Goal: Task Accomplishment & Management: Manage account settings

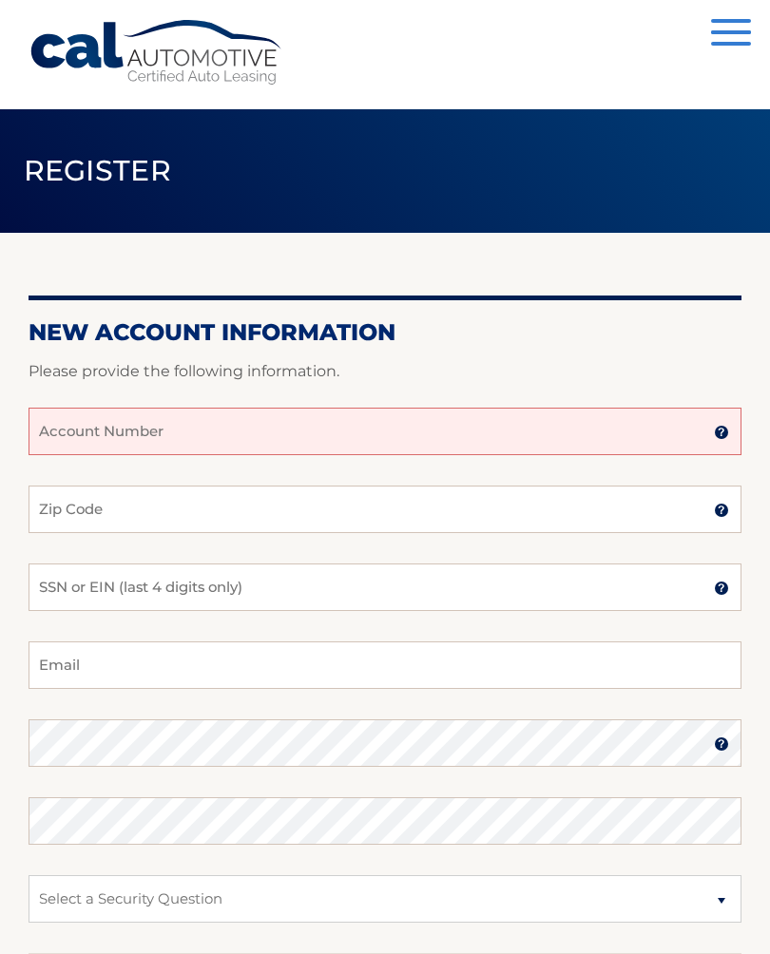
click at [92, 437] on input "Account Number" at bounding box center [385, 432] width 713 height 48
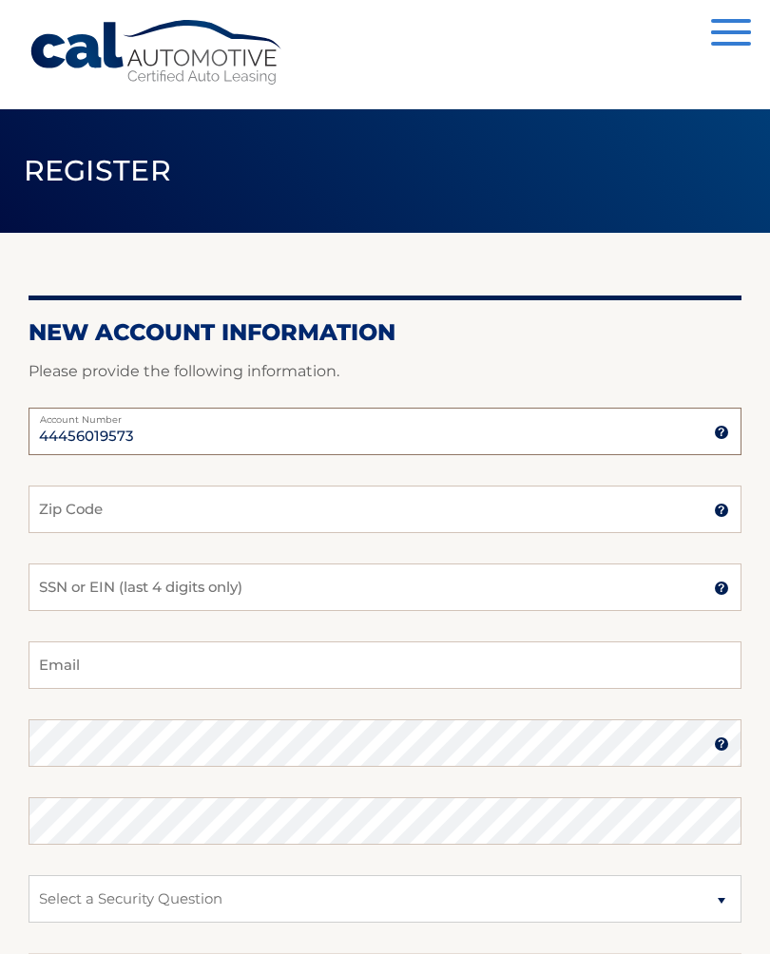
type input "44456019573"
click at [62, 517] on input "Zip Code" at bounding box center [385, 510] width 713 height 48
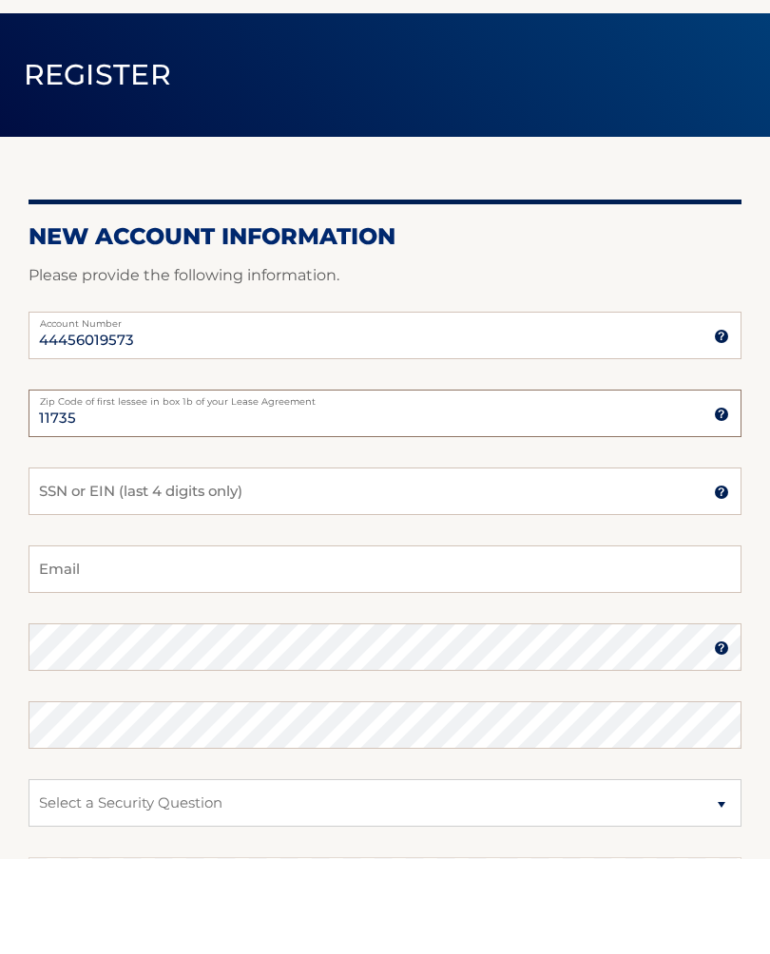
type input "11735"
click at [64, 564] on input "SSN or EIN (last 4 digits only)" at bounding box center [385, 588] width 713 height 48
type input "5572"
click at [72, 641] on input "Email" at bounding box center [385, 665] width 713 height 48
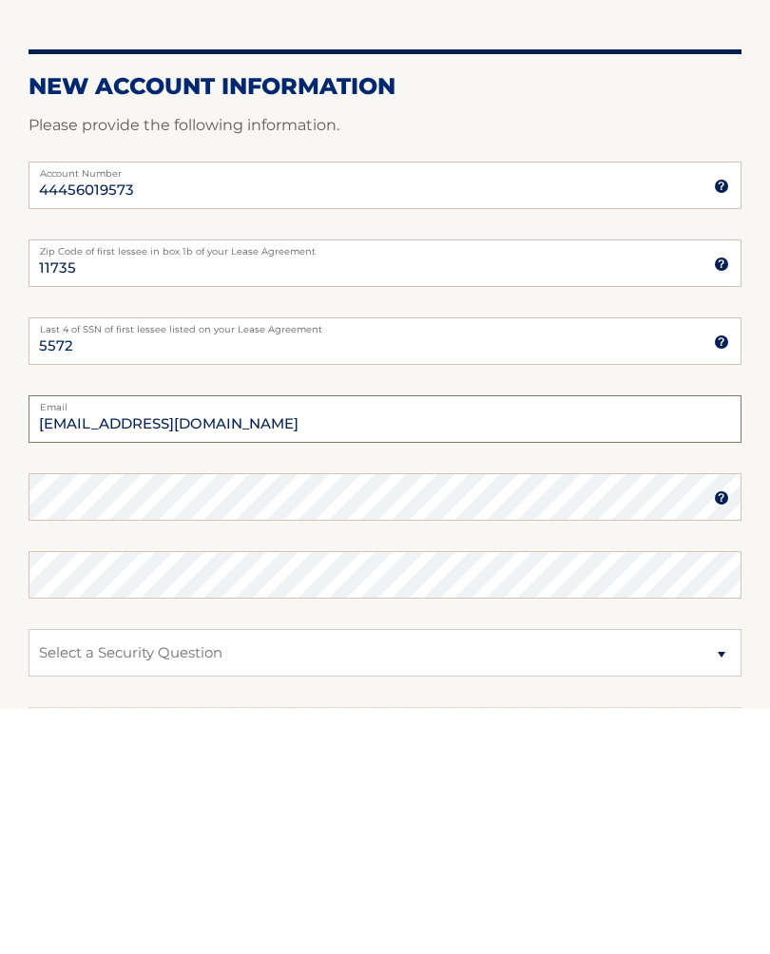
type input "den0331@verizon.net"
click at [718, 736] on img at bounding box center [721, 743] width 15 height 15
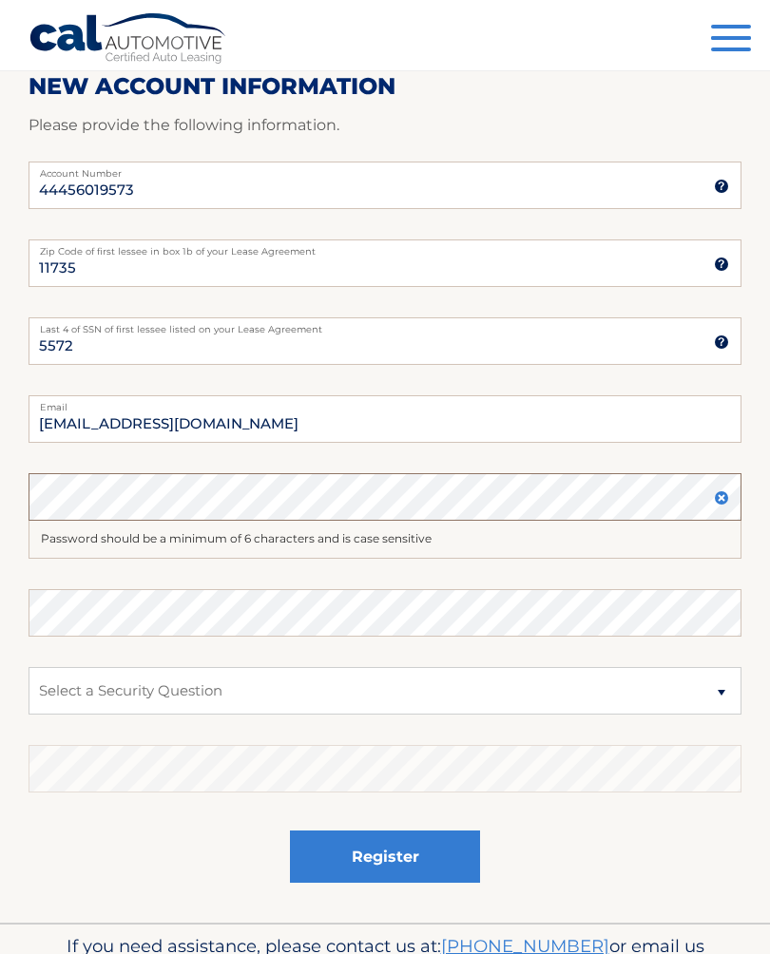
scroll to position [245, 0]
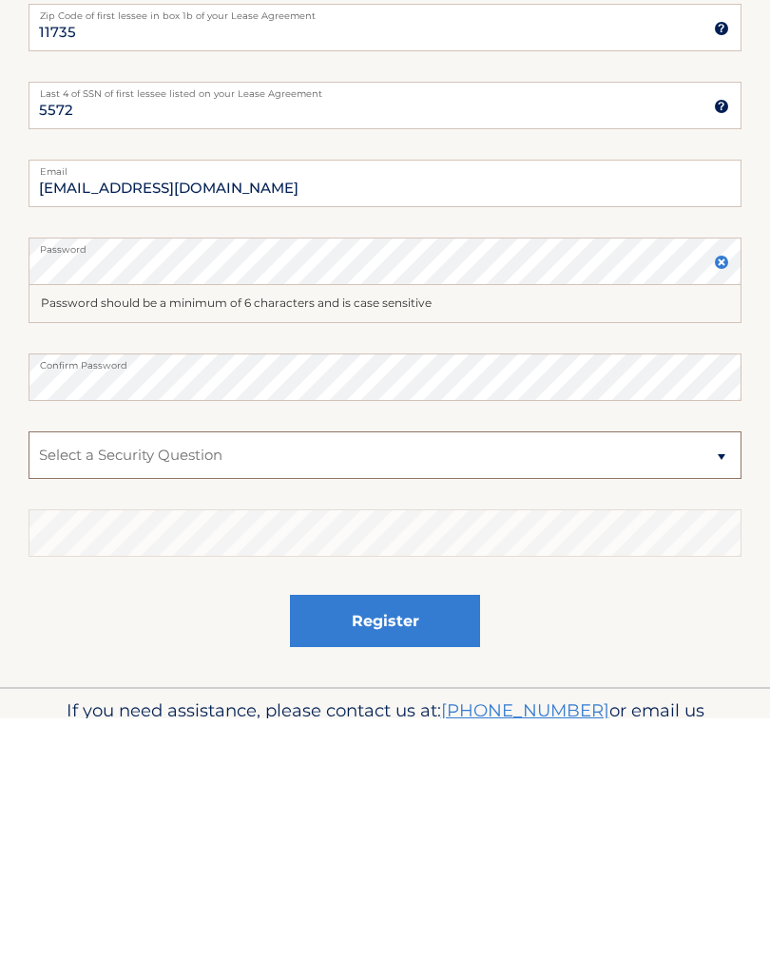
click at [718, 668] on select "Select a Security Question What was the name of your elementary school? What is…" at bounding box center [385, 692] width 713 height 48
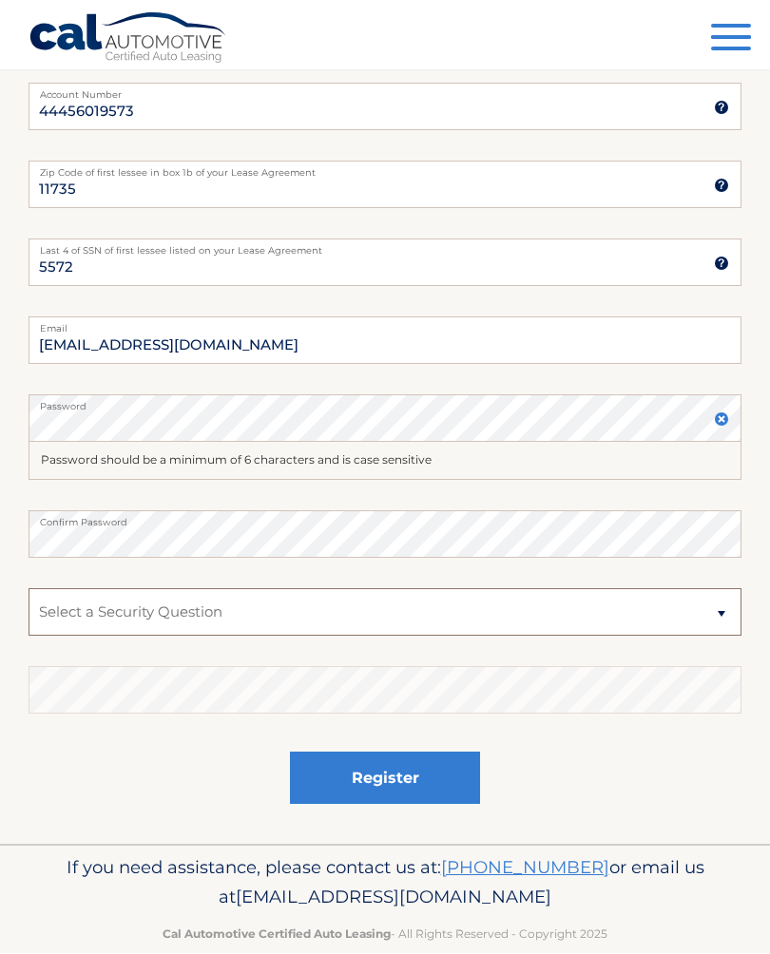
select select "2"
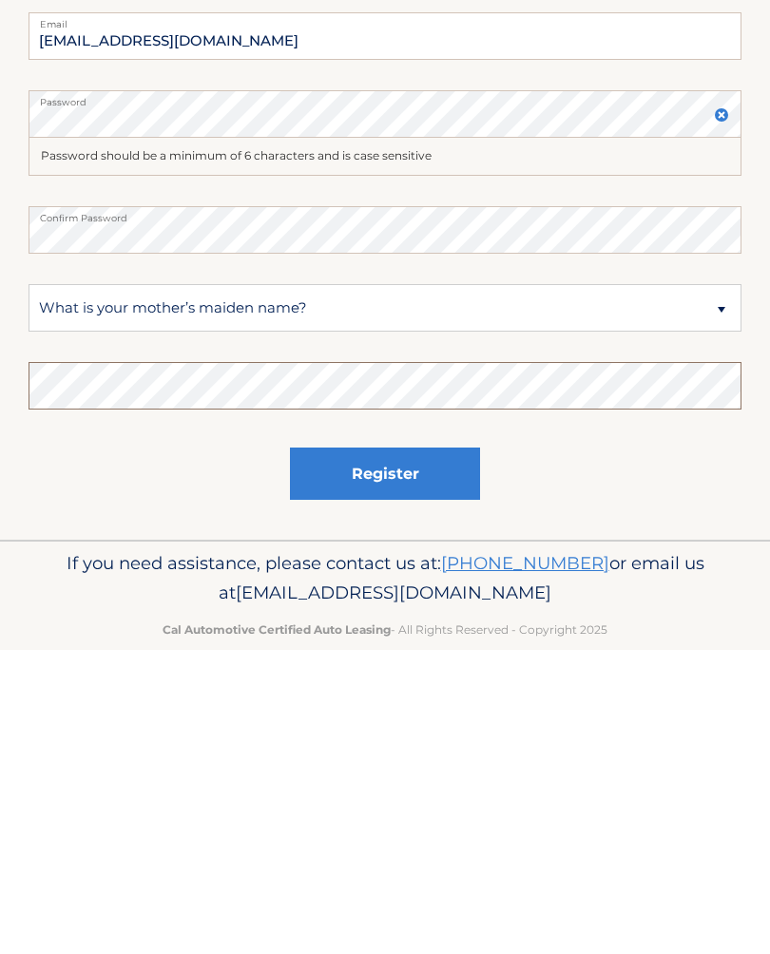
scroll to position [356, 0]
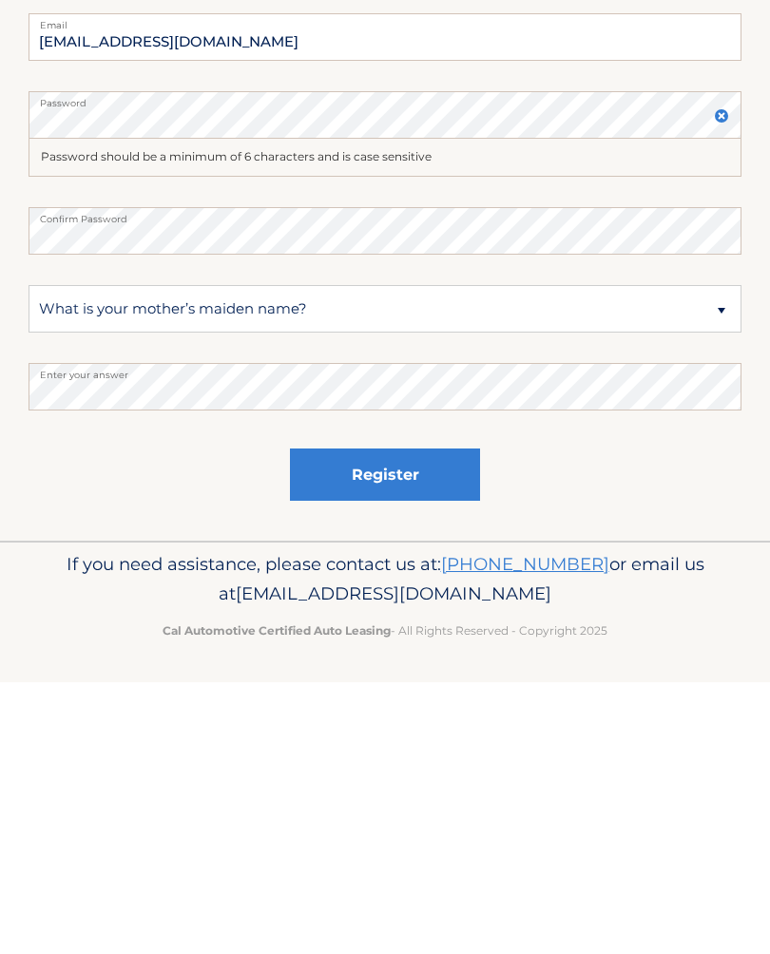
click at [430, 720] on button "Register" at bounding box center [385, 746] width 190 height 52
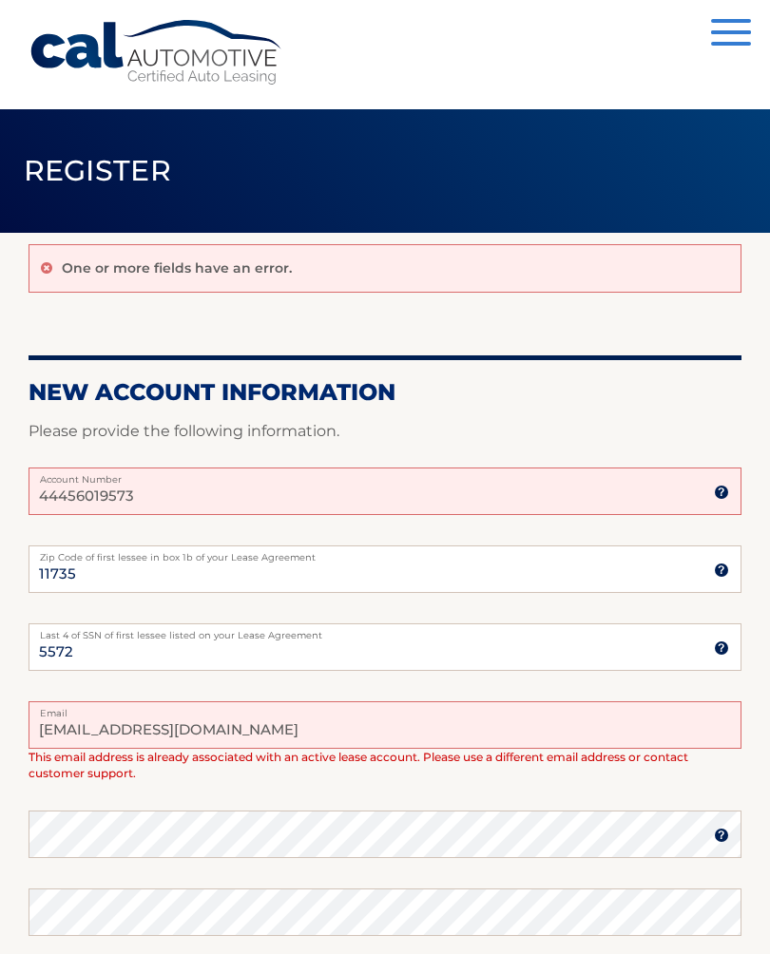
click at [711, 494] on input "44456019573" at bounding box center [385, 492] width 713 height 48
click at [521, 498] on input "44456019573" at bounding box center [385, 492] width 713 height 48
type input "4"
click at [64, 485] on input "Account Number" at bounding box center [385, 492] width 713 height 48
type input "44456019573"
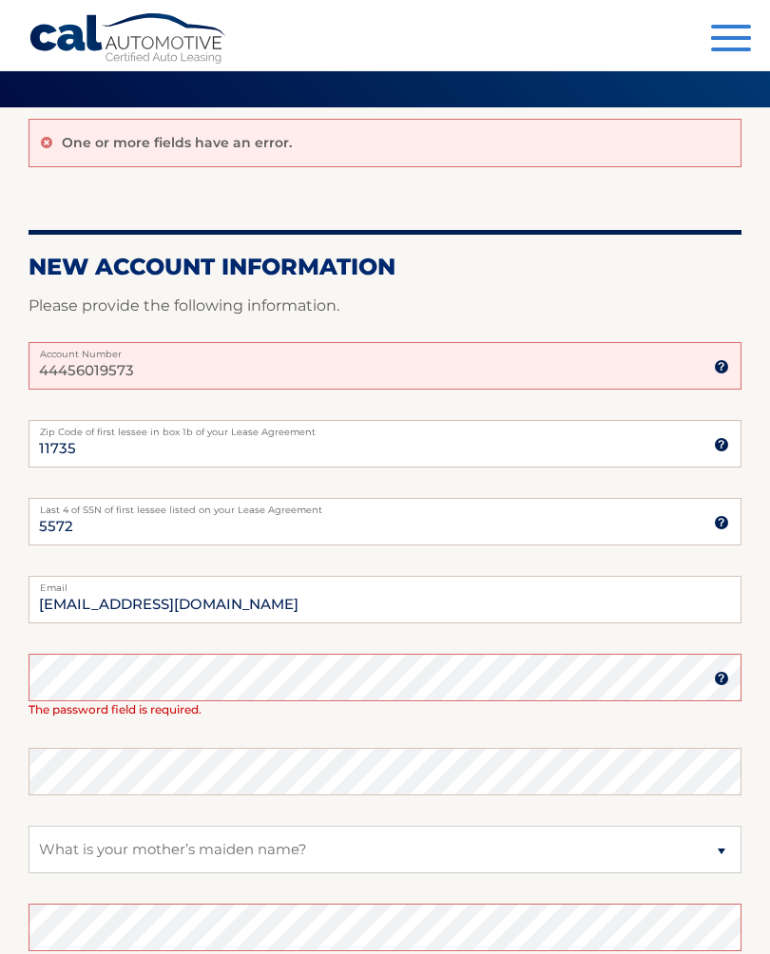
scroll to position [126, 0]
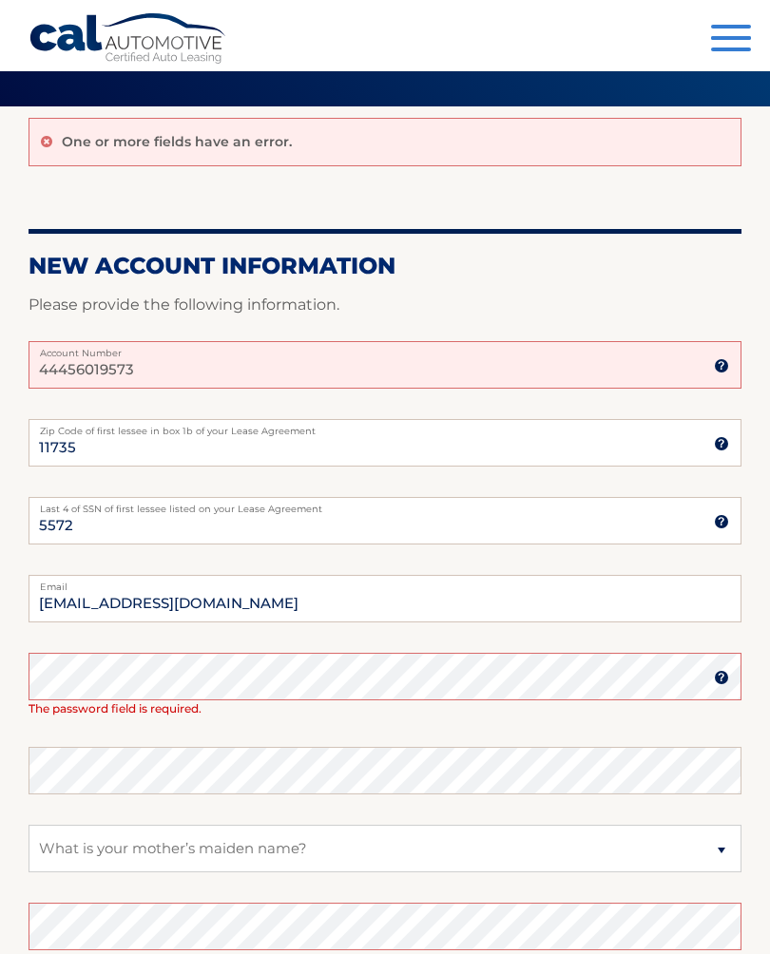
click at [725, 50] on span "button" at bounding box center [731, 50] width 40 height 4
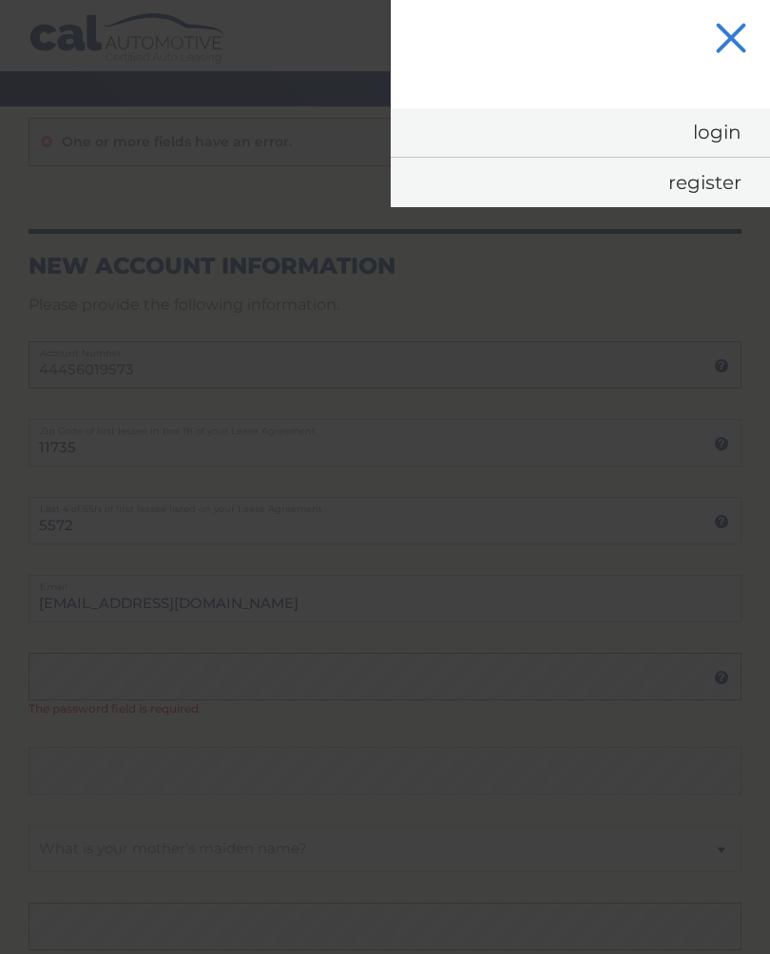
click at [663, 142] on link "Login" at bounding box center [580, 132] width 379 height 48
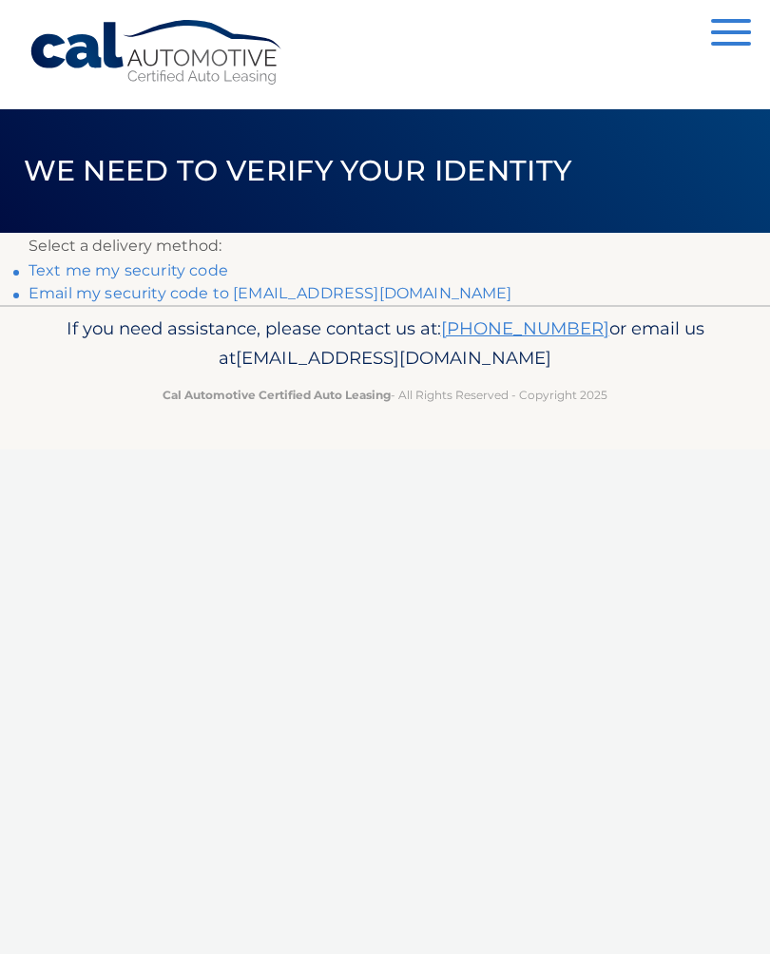
click at [67, 276] on link "Text me my security code" at bounding box center [129, 270] width 200 height 18
click at [147, 299] on link "Email my security code to d******@verizon.net" at bounding box center [271, 293] width 484 height 18
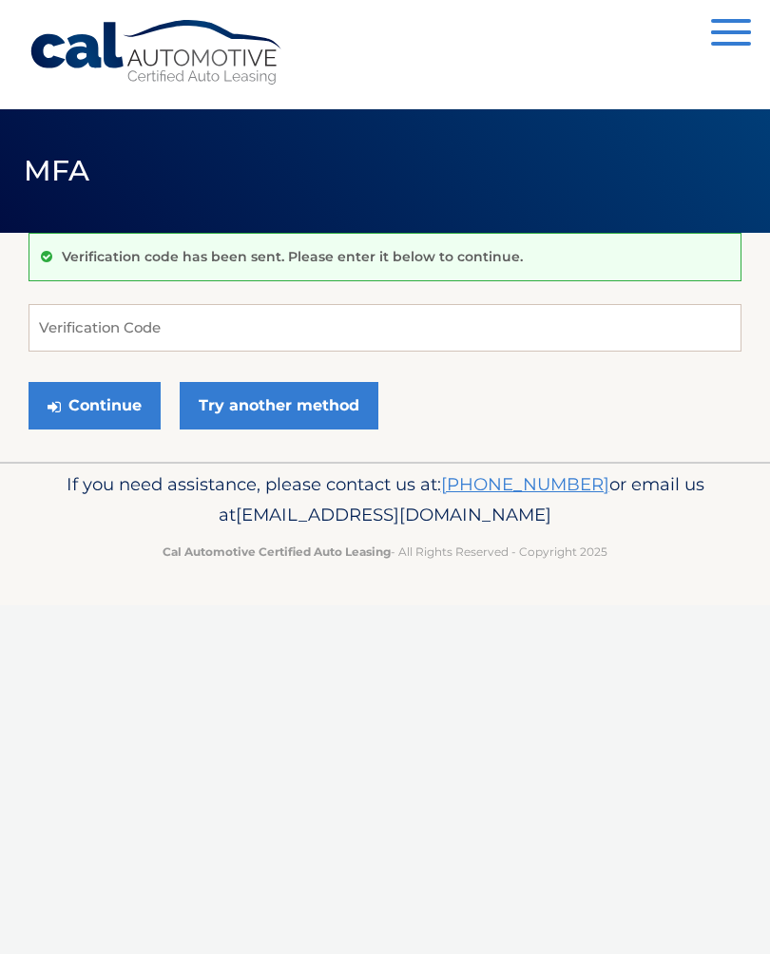
click at [83, 404] on button "Continue" at bounding box center [95, 406] width 132 height 48
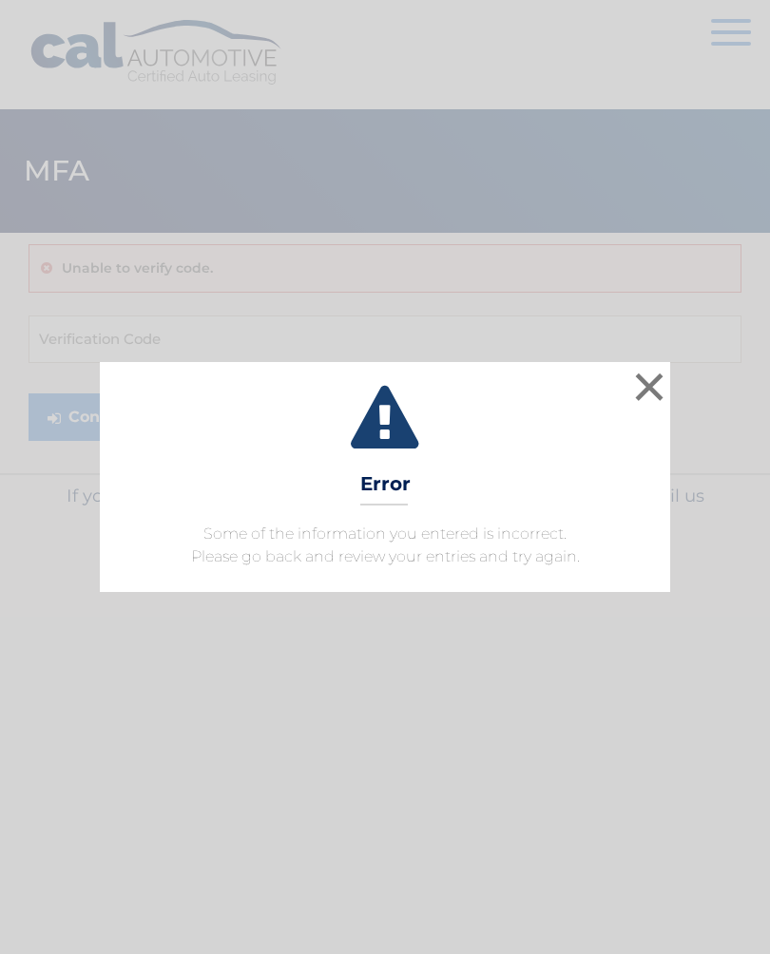
click at [644, 384] on button "×" at bounding box center [649, 387] width 38 height 38
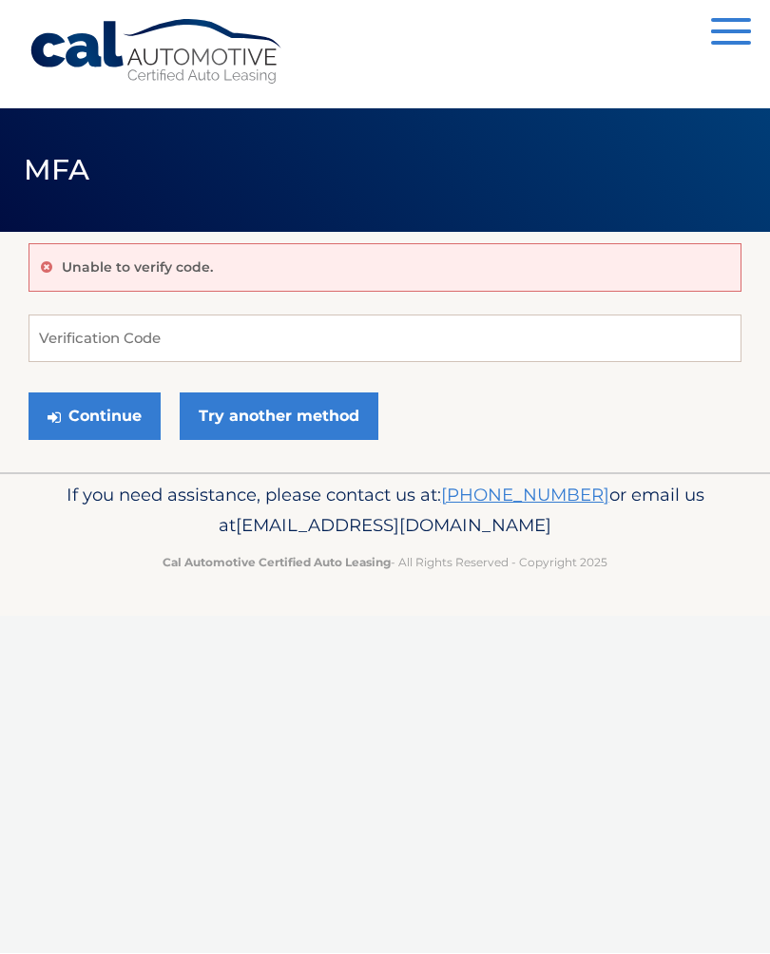
click at [239, 411] on link "Try another method" at bounding box center [279, 417] width 199 height 48
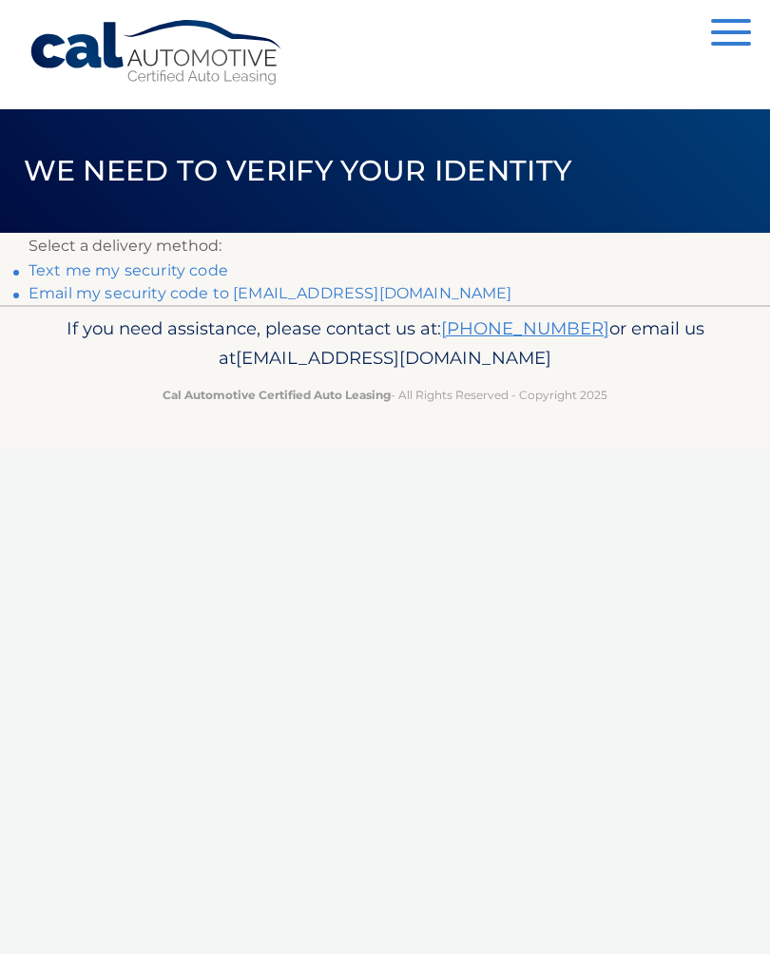
click at [177, 300] on link "Email my security code to d******@verizon.net" at bounding box center [271, 293] width 484 height 18
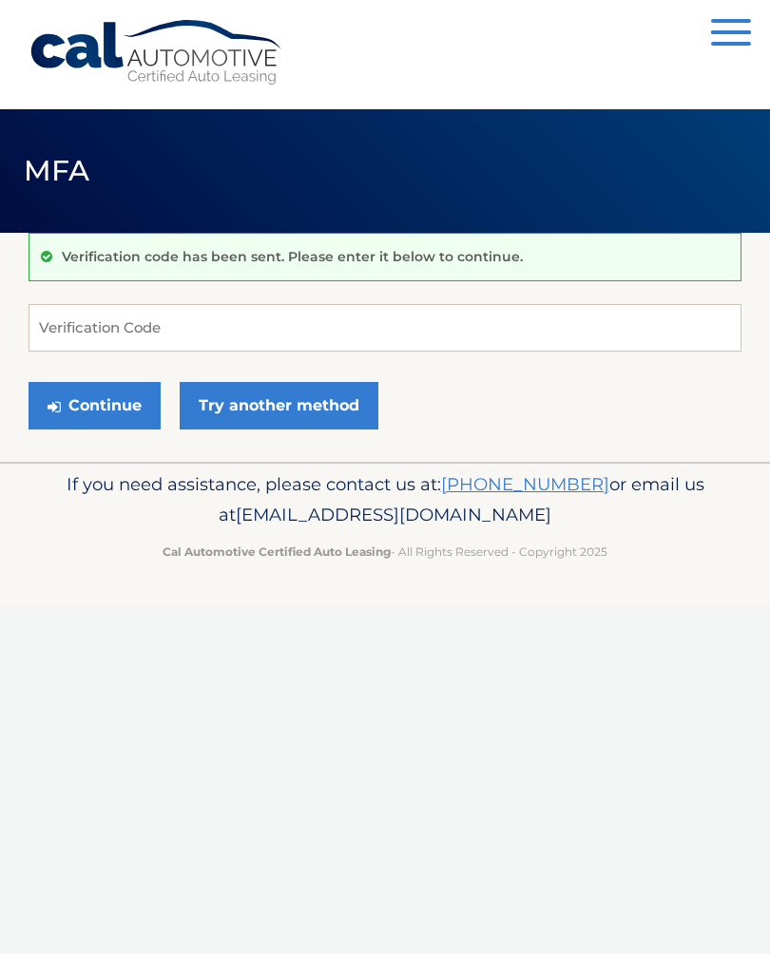
click at [649, 752] on div "Cal Automotive Menu Dashboard FAQ's Logout MFA" at bounding box center [385, 477] width 770 height 954
click at [88, 340] on input "Verification Code" at bounding box center [385, 328] width 713 height 48
type input "114143"
click at [84, 414] on button "Continue" at bounding box center [95, 406] width 132 height 48
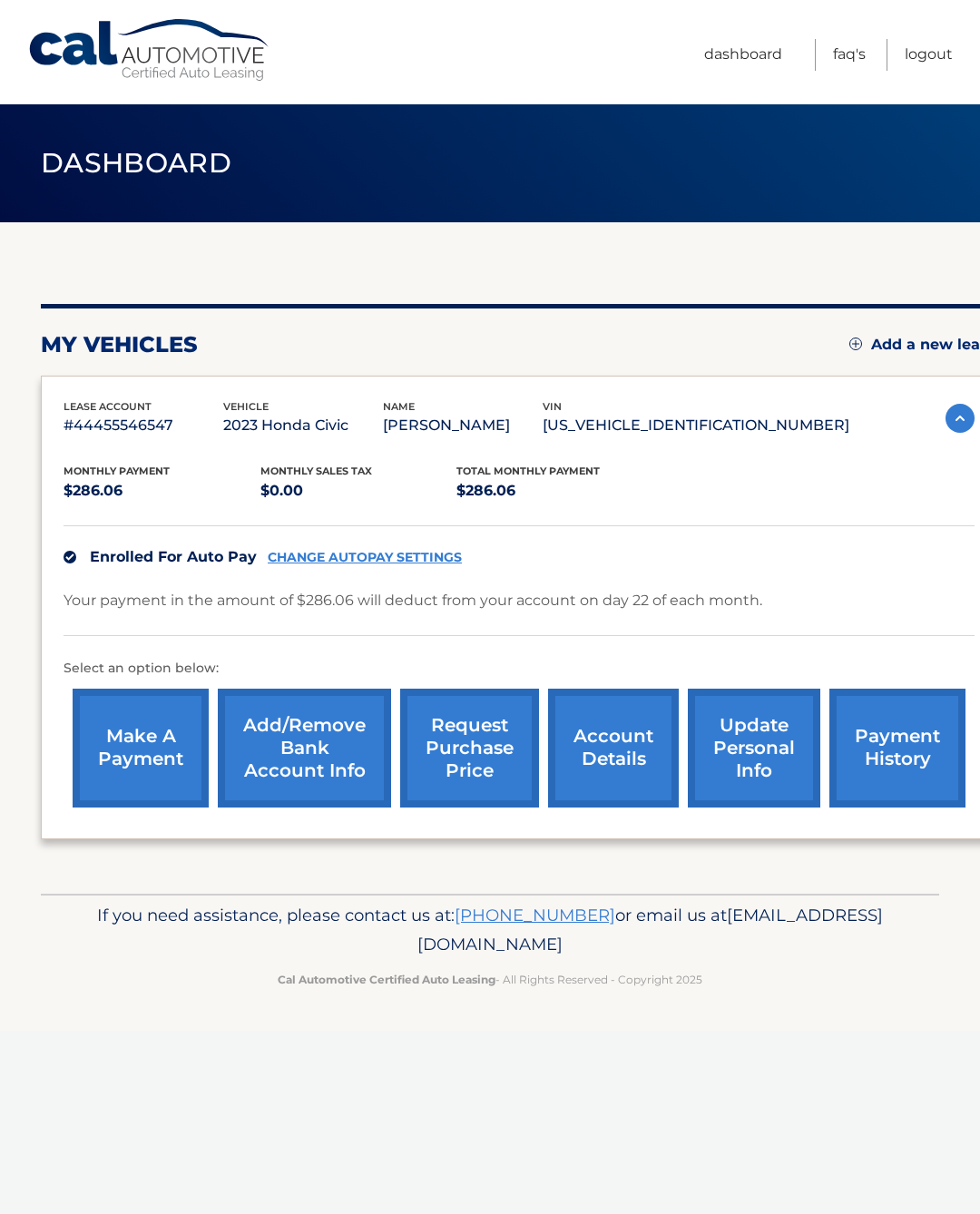
scroll to position [0, 13]
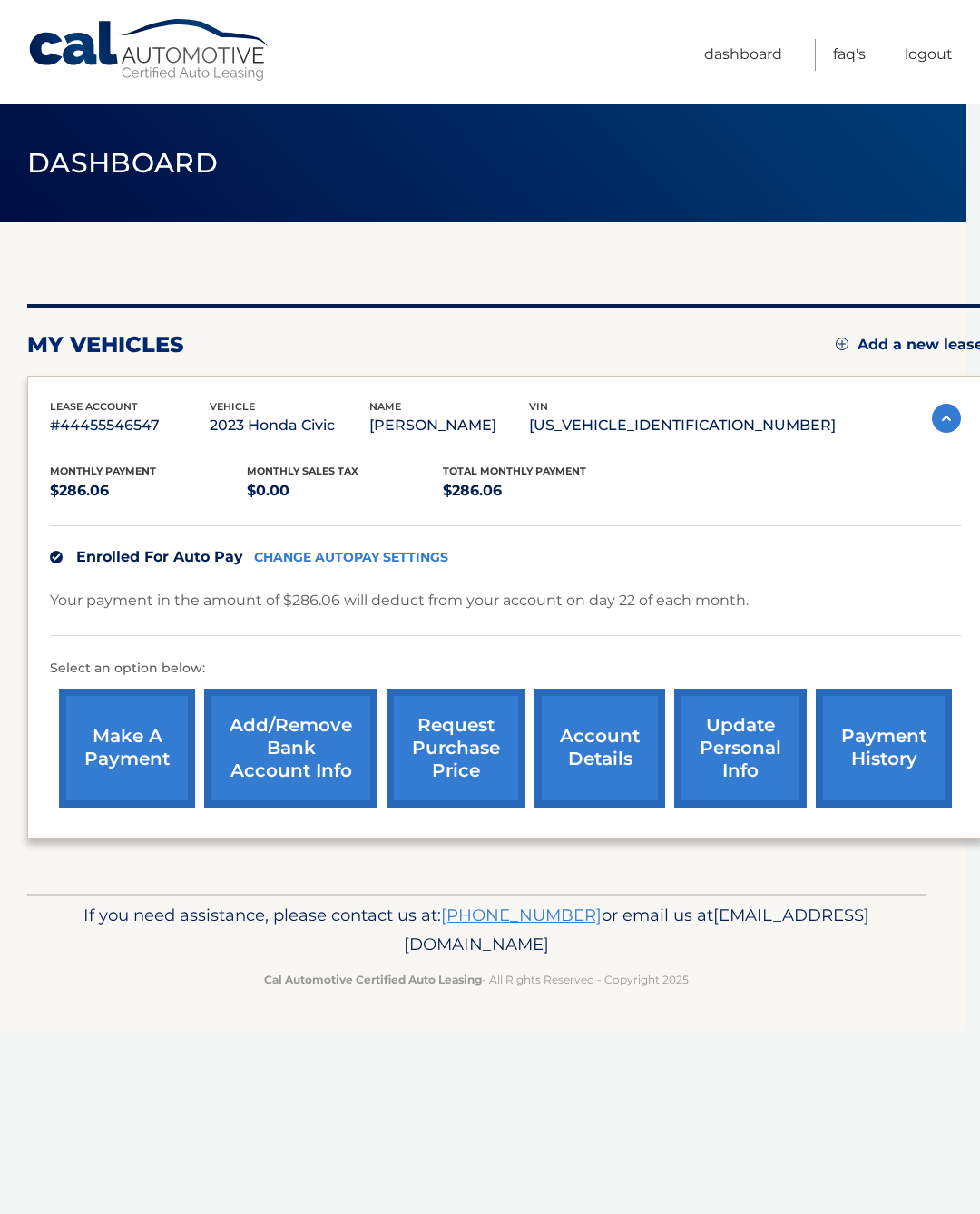
click at [885, 340] on link "Add a new lease" at bounding box center [909, 345] width 148 height 18
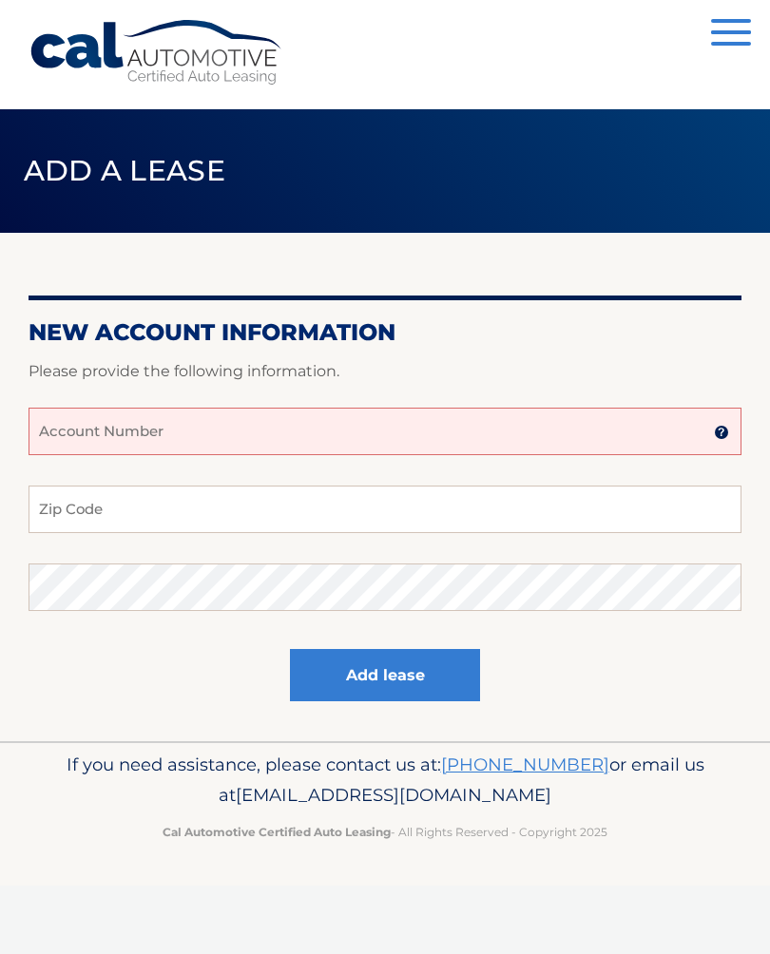
click at [117, 426] on input "Account Number" at bounding box center [385, 432] width 713 height 48
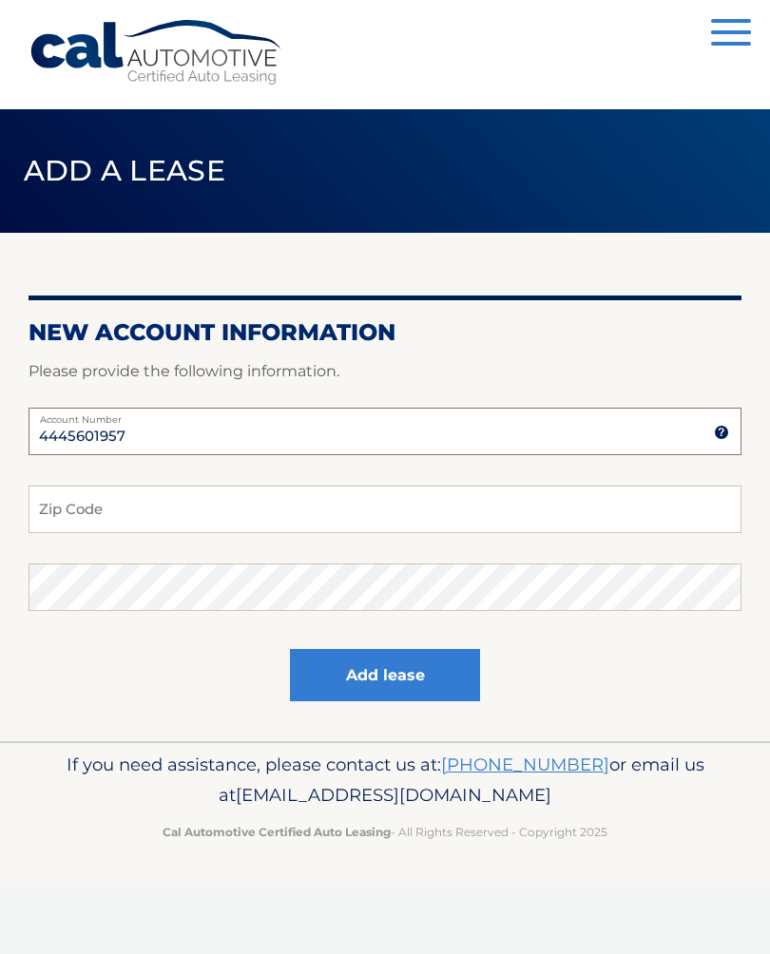
type input "44456019573"
click at [66, 514] on input "Zip Code" at bounding box center [385, 510] width 713 height 48
click at [67, 512] on input "Zip Code" at bounding box center [385, 510] width 713 height 48
click at [148, 508] on input "Zip Code" at bounding box center [385, 510] width 713 height 48
type input "11735"
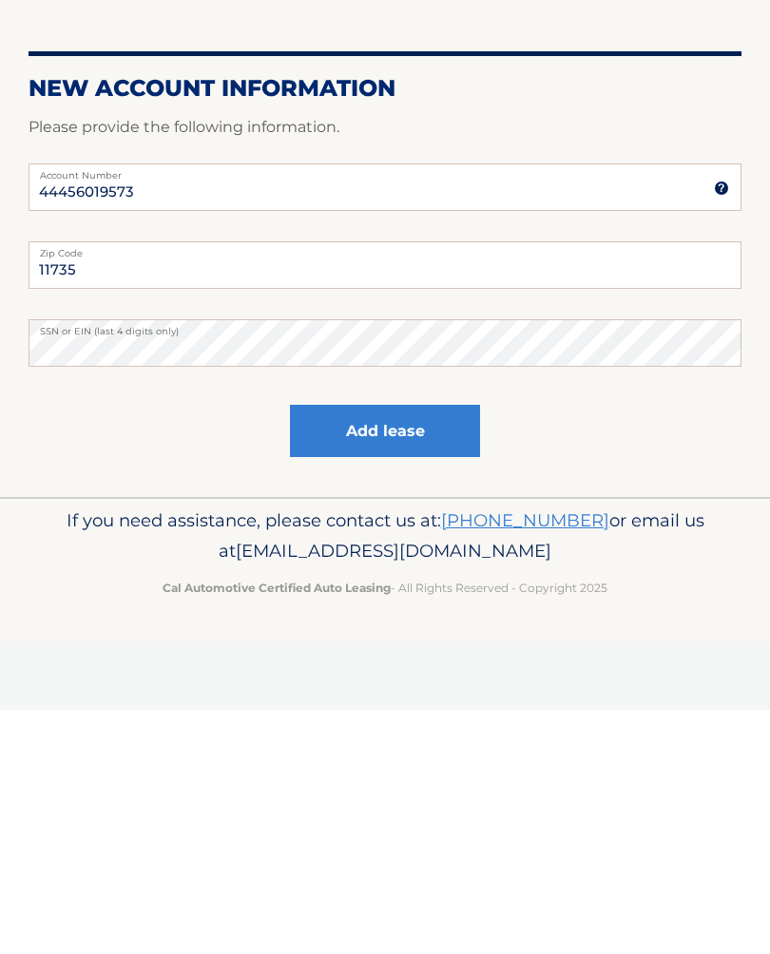
click at [362, 649] on button "Add lease" at bounding box center [385, 675] width 190 height 52
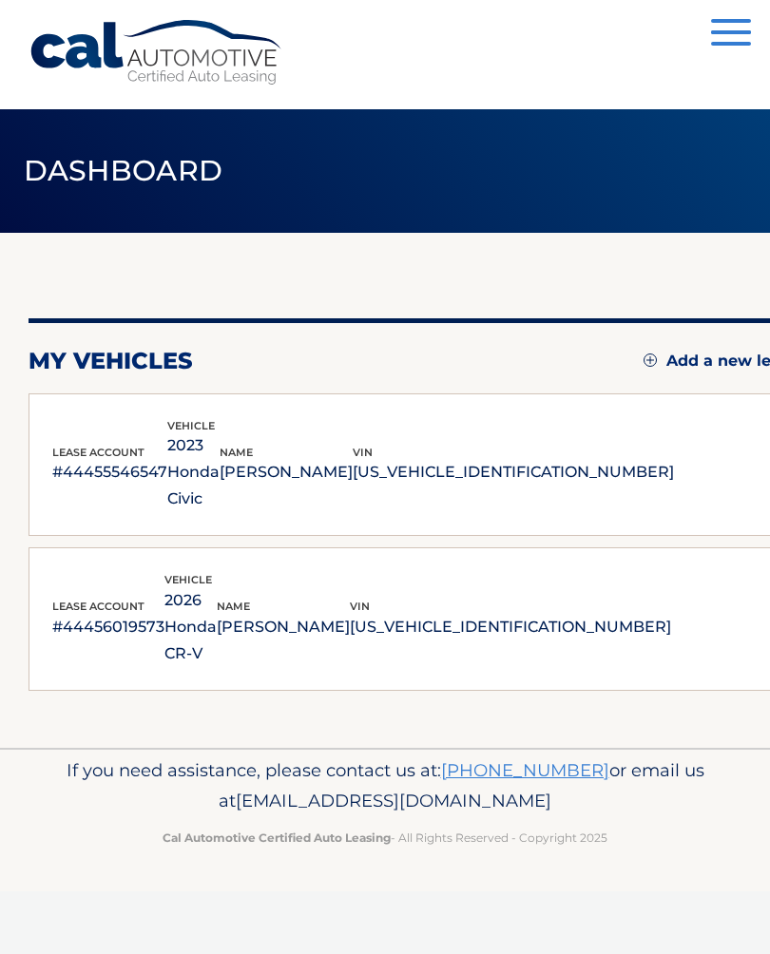
click at [769, 619] on img at bounding box center [773, 620] width 3 height 3
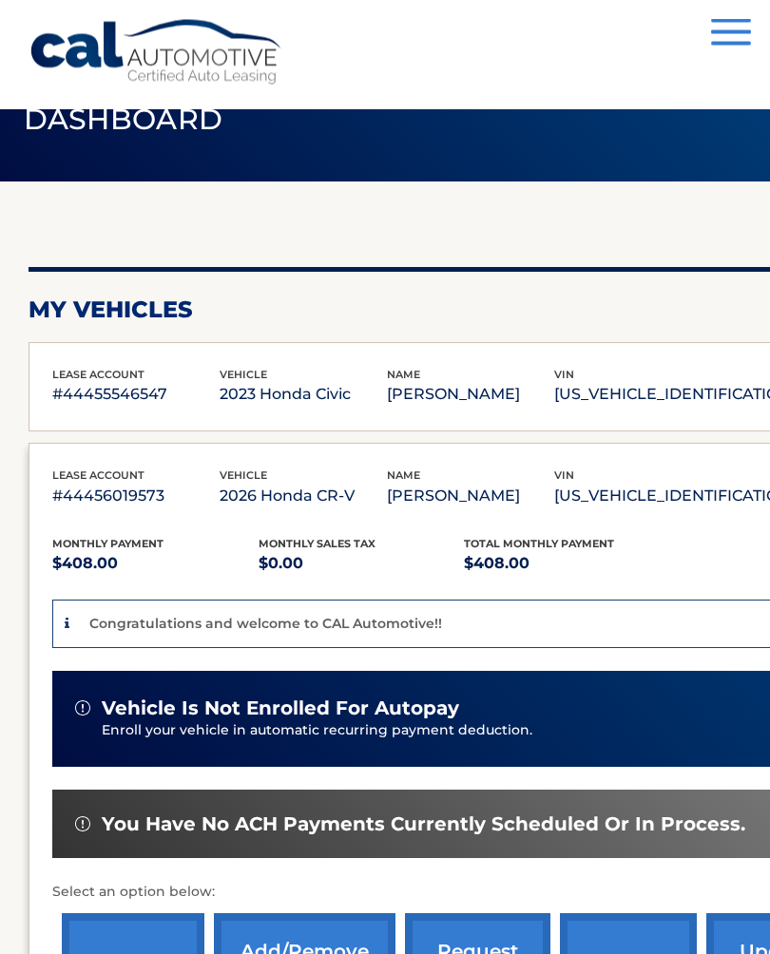
scroll to position [51, 0]
click at [223, 716] on span "vehicle is not enrolled for autopay" at bounding box center [280, 709] width 357 height 24
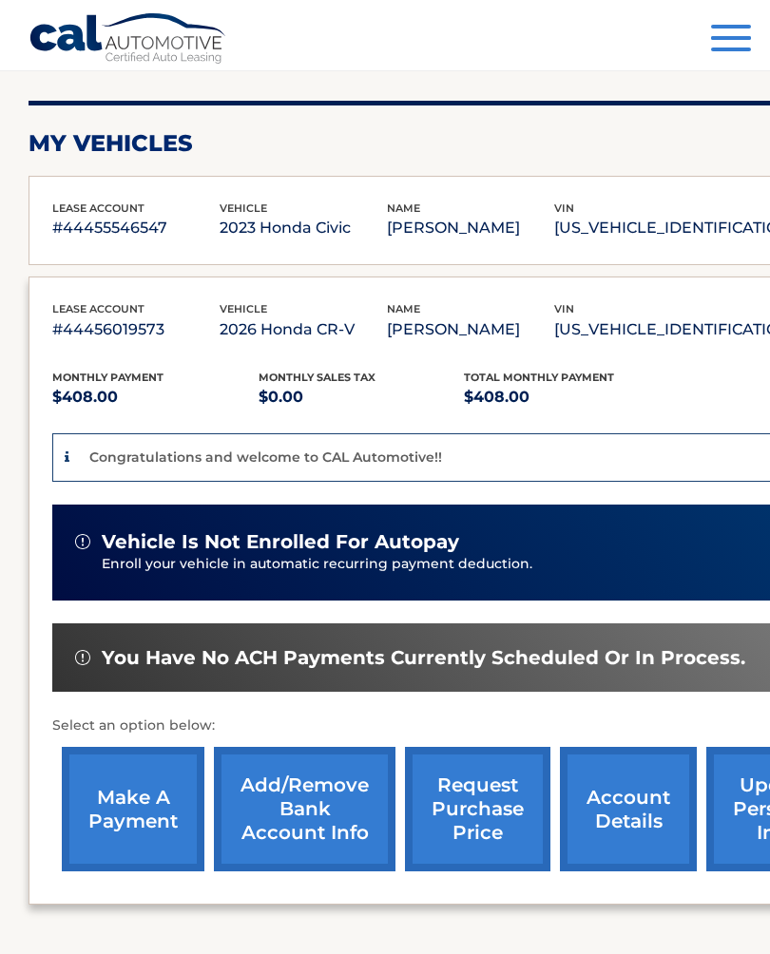
scroll to position [219, 0]
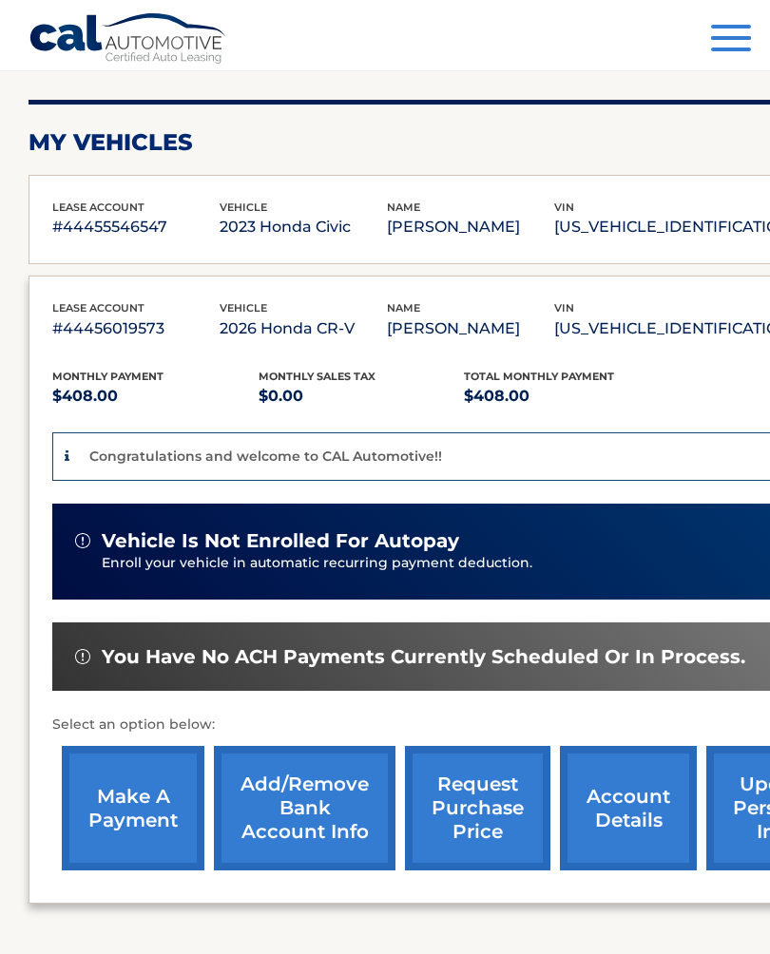
click at [266, 793] on link "Add/Remove bank account info" at bounding box center [305, 808] width 182 height 124
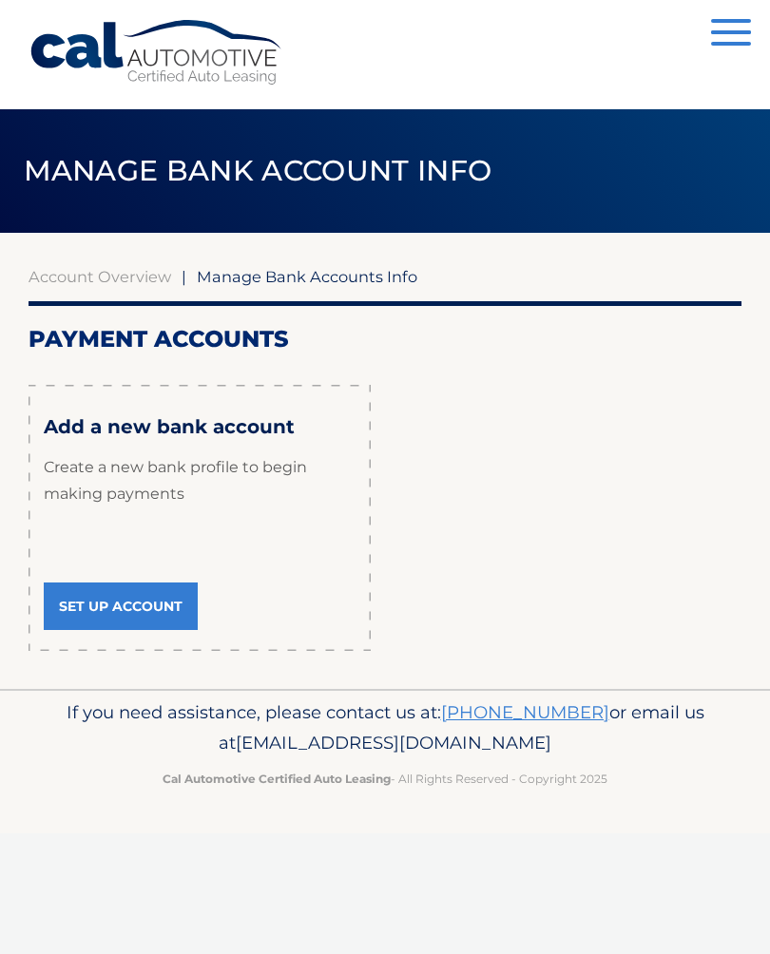
click at [95, 608] on link "Set Up Account" at bounding box center [121, 607] width 154 height 48
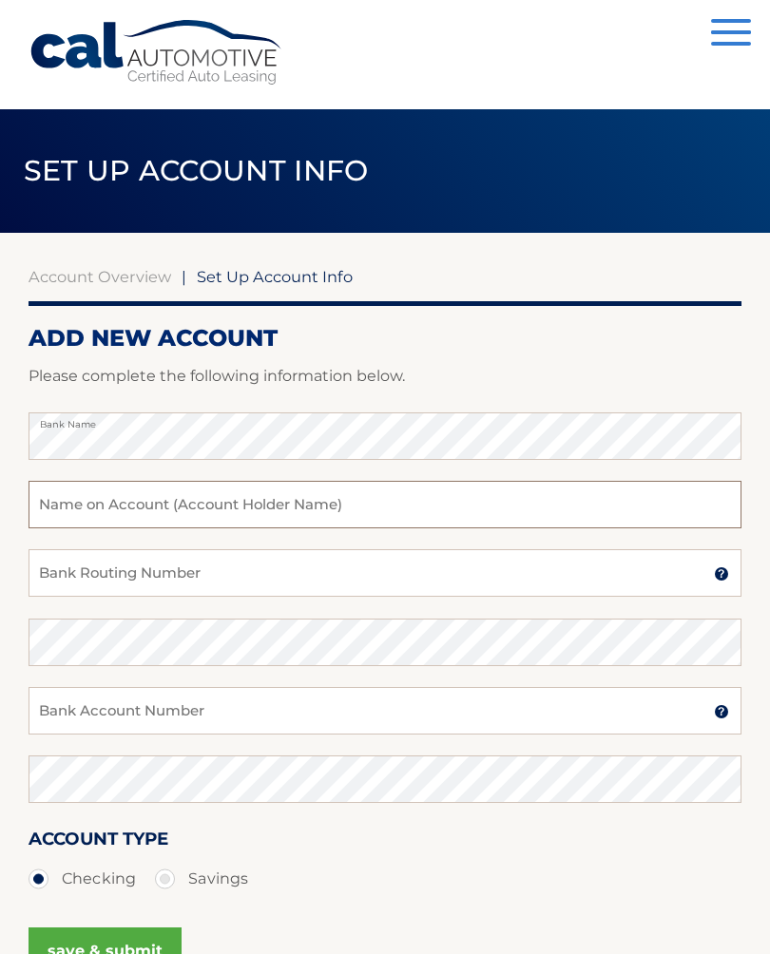
click at [96, 513] on input "text" at bounding box center [385, 505] width 713 height 48
type input "[PERSON_NAME]"
click at [125, 585] on input "Bank Routing Number" at bounding box center [385, 573] width 713 height 48
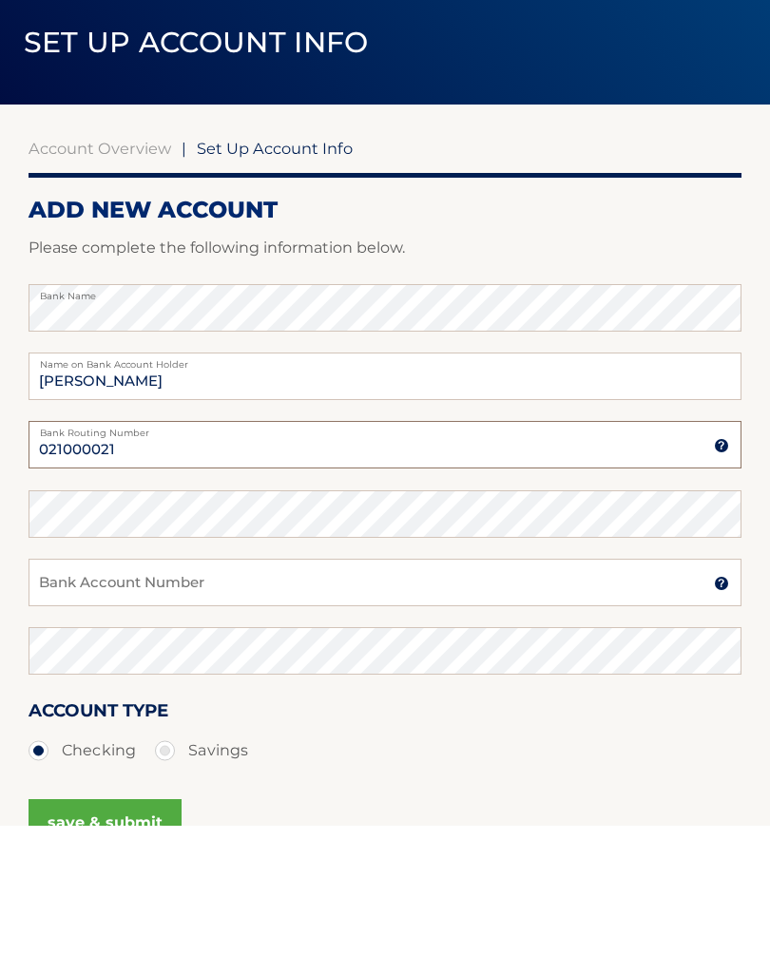
type input "021000021"
click at [70, 687] on input "Bank Account Number" at bounding box center [385, 711] width 713 height 48
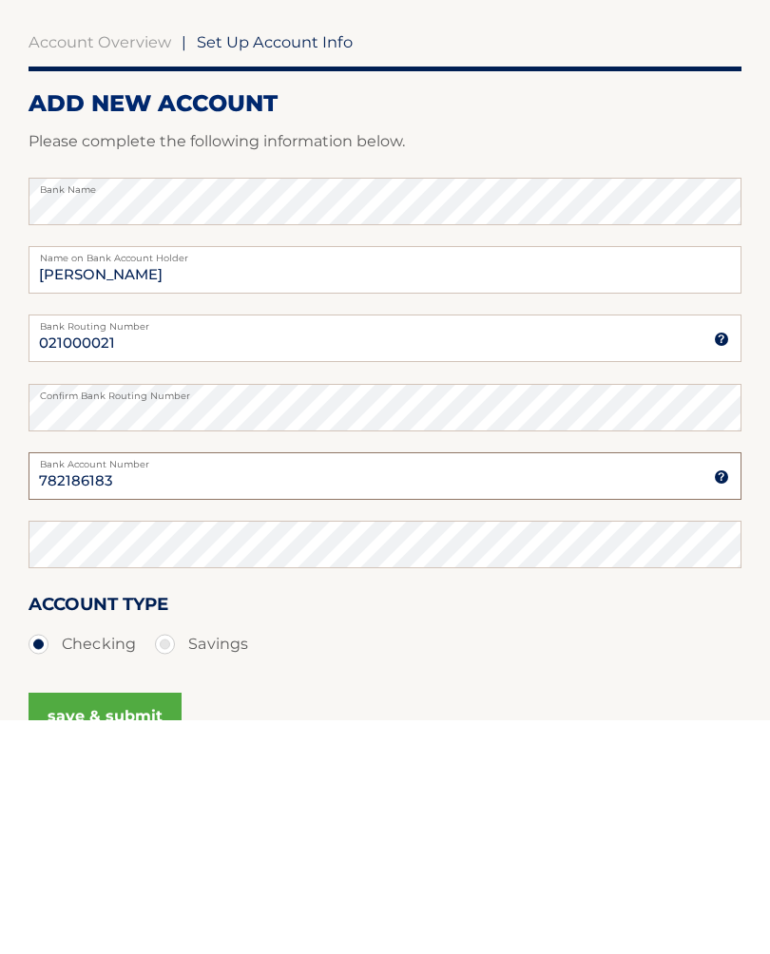
type input "782186183"
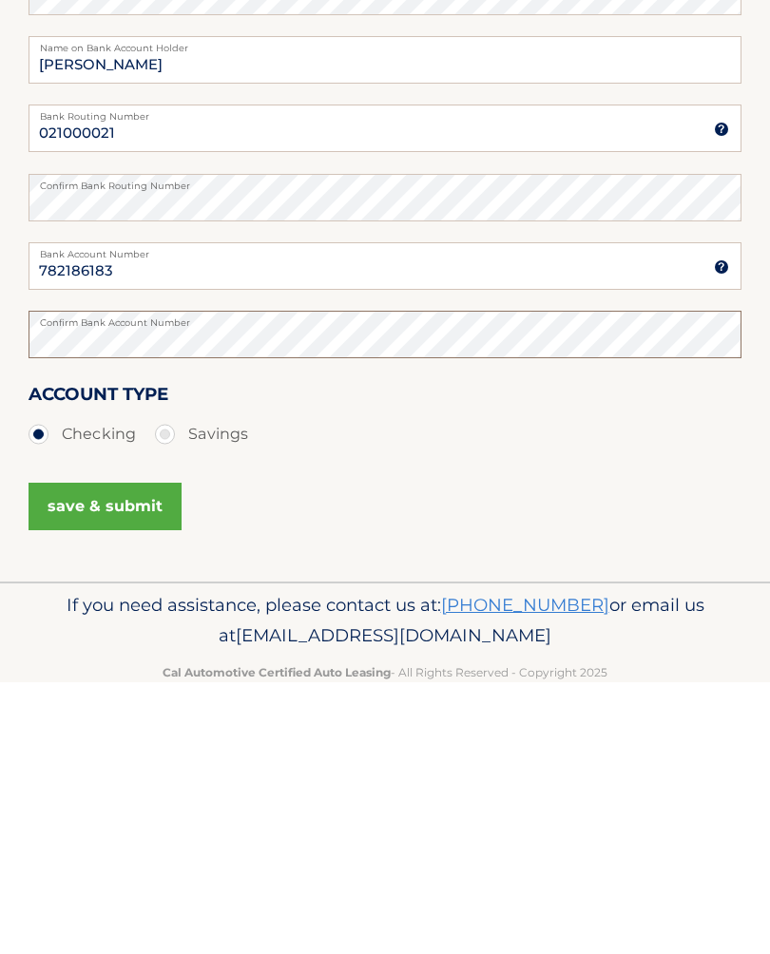
scroll to position [173, 0]
click at [64, 755] on button "save & submit" at bounding box center [105, 779] width 153 height 48
click at [89, 755] on button "save & submit" at bounding box center [105, 779] width 153 height 48
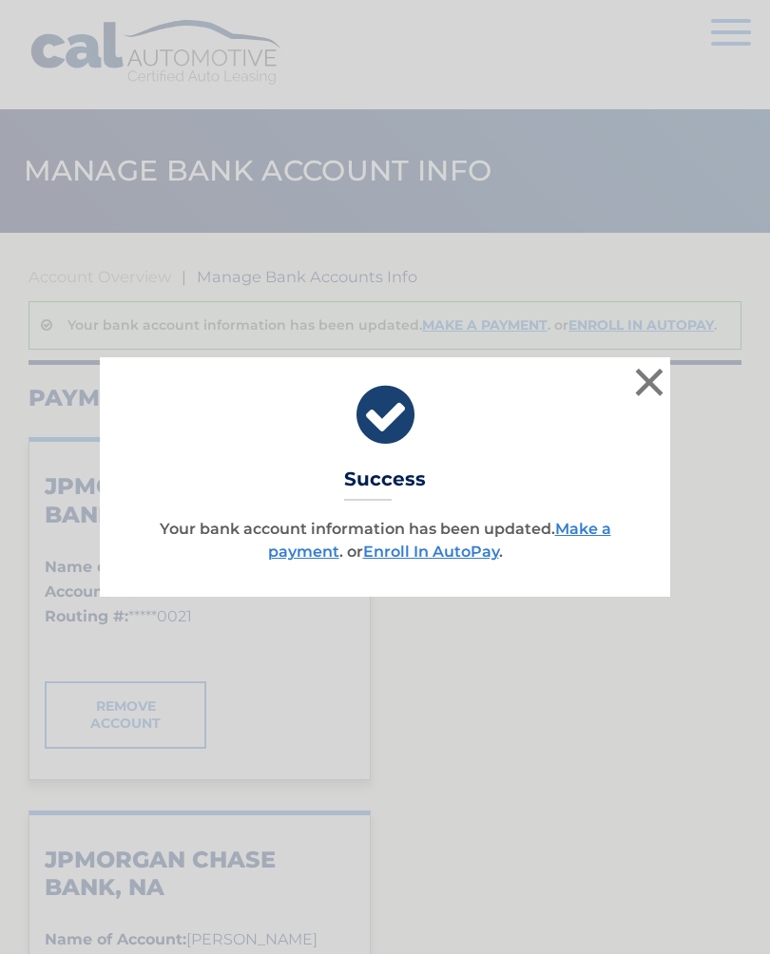
click at [293, 560] on link "Make a payment" at bounding box center [439, 540] width 343 height 41
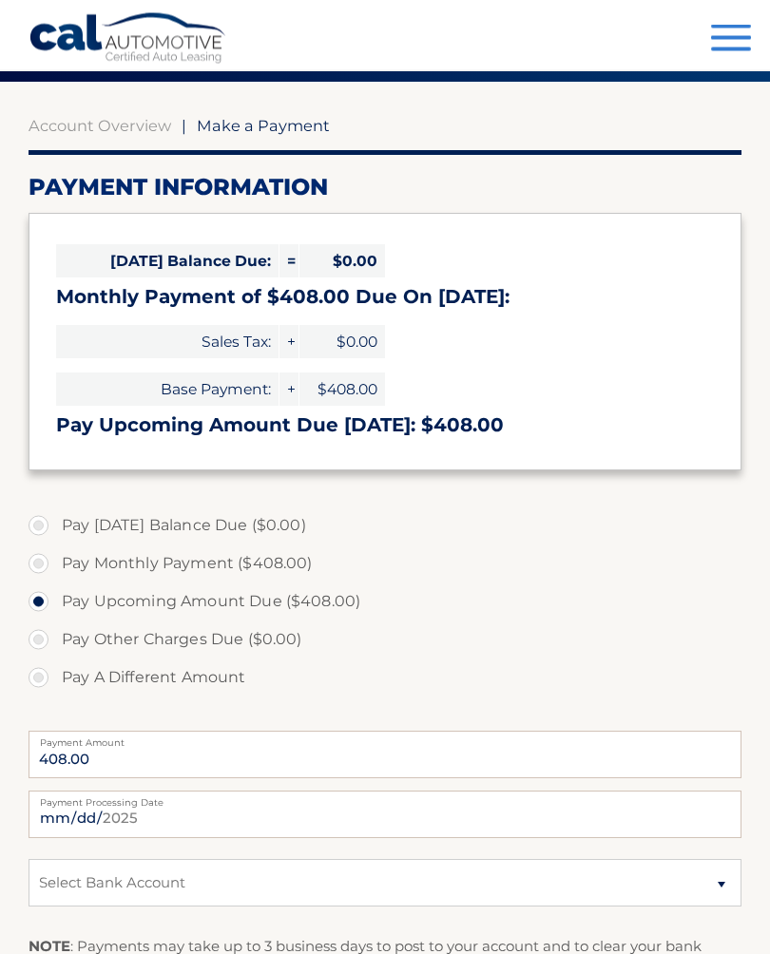
scroll to position [151, 0]
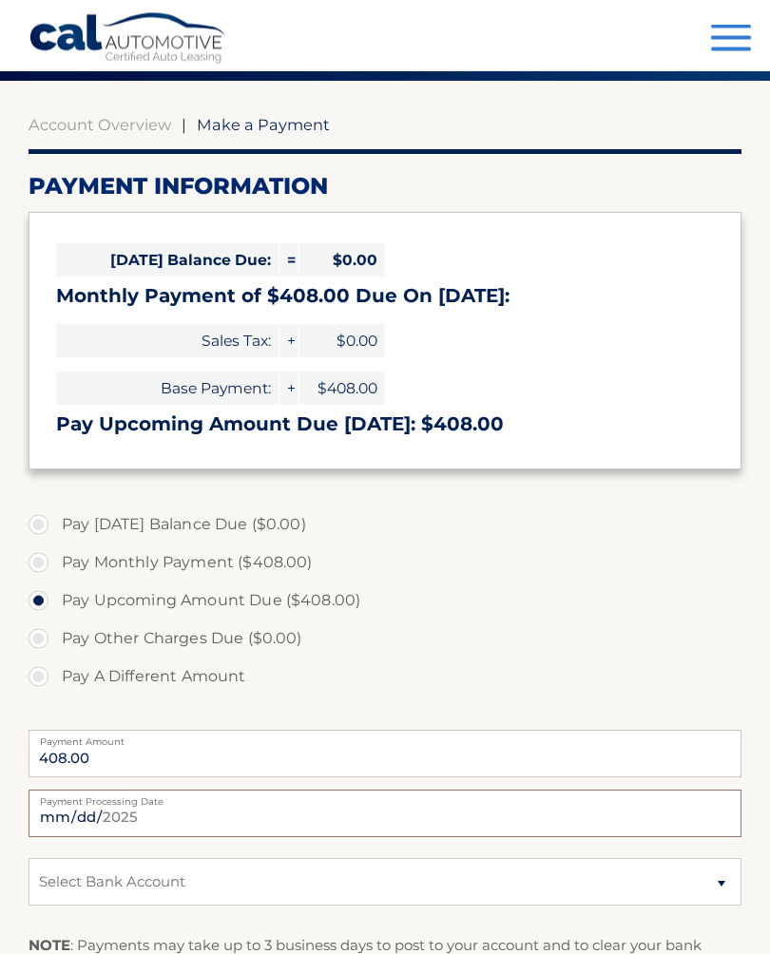
click at [329, 819] on input "[DATE]" at bounding box center [385, 815] width 713 height 48
type input "[DATE]"
click at [109, 876] on select "Select Bank Account Checking JPMORGAN CHASE BANK, NA *****6183 Checking JPMORGA…" at bounding box center [385, 882] width 713 height 48
select select "M2VjMmE3MzQtZmE1NS00M2ZlLWJkZDctZTAxMDZkN2Q4YjZk"
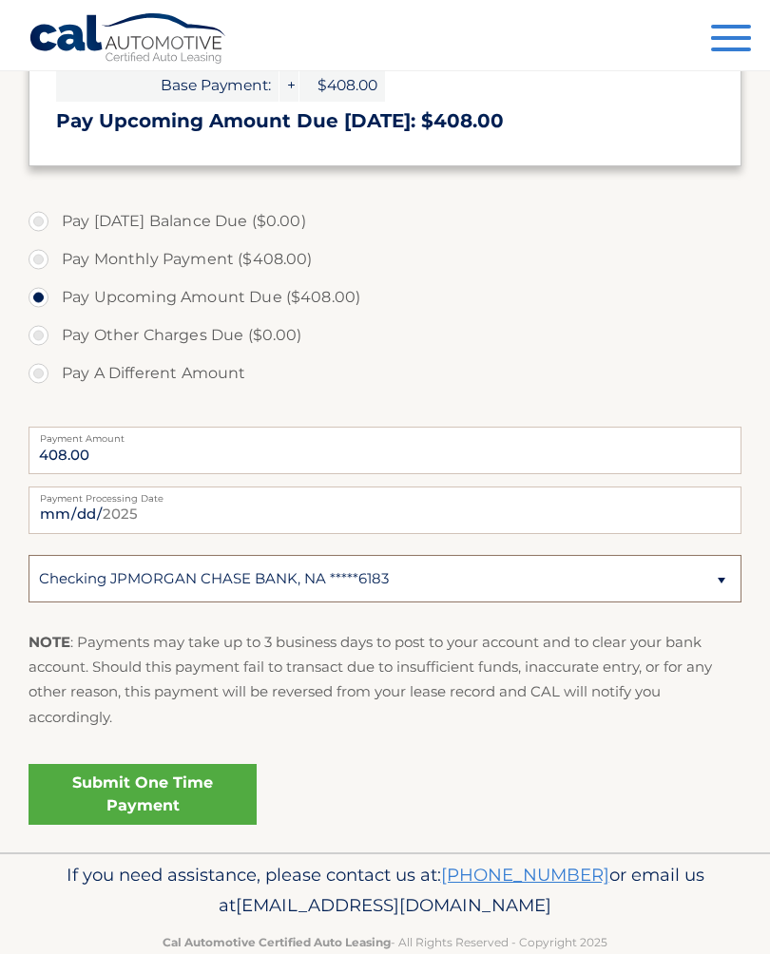
scroll to position [452, 0]
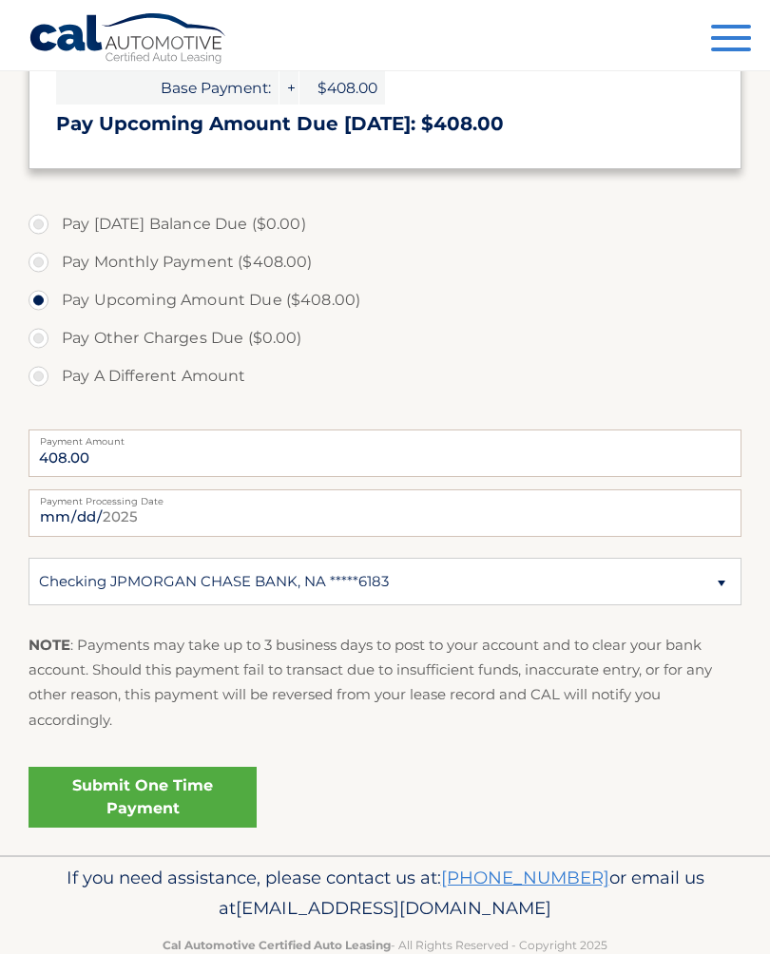
click at [106, 812] on link "Submit One Time Payment" at bounding box center [143, 797] width 228 height 61
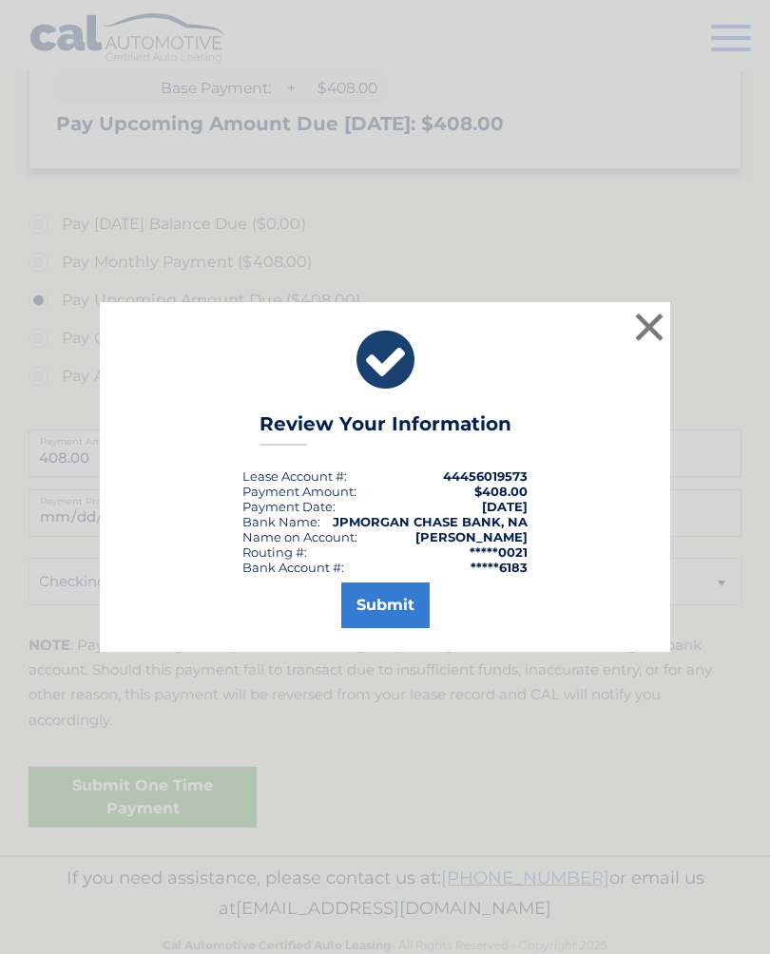
click at [383, 617] on button "Submit" at bounding box center [385, 606] width 88 height 46
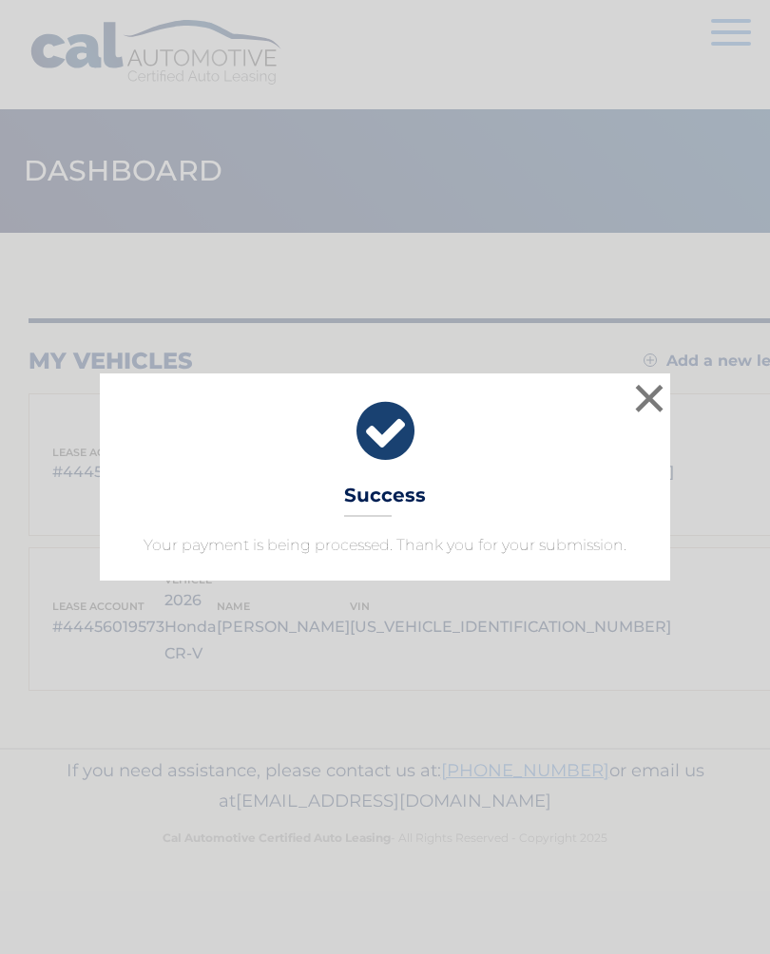
click at [644, 400] on button "×" at bounding box center [649, 398] width 38 height 38
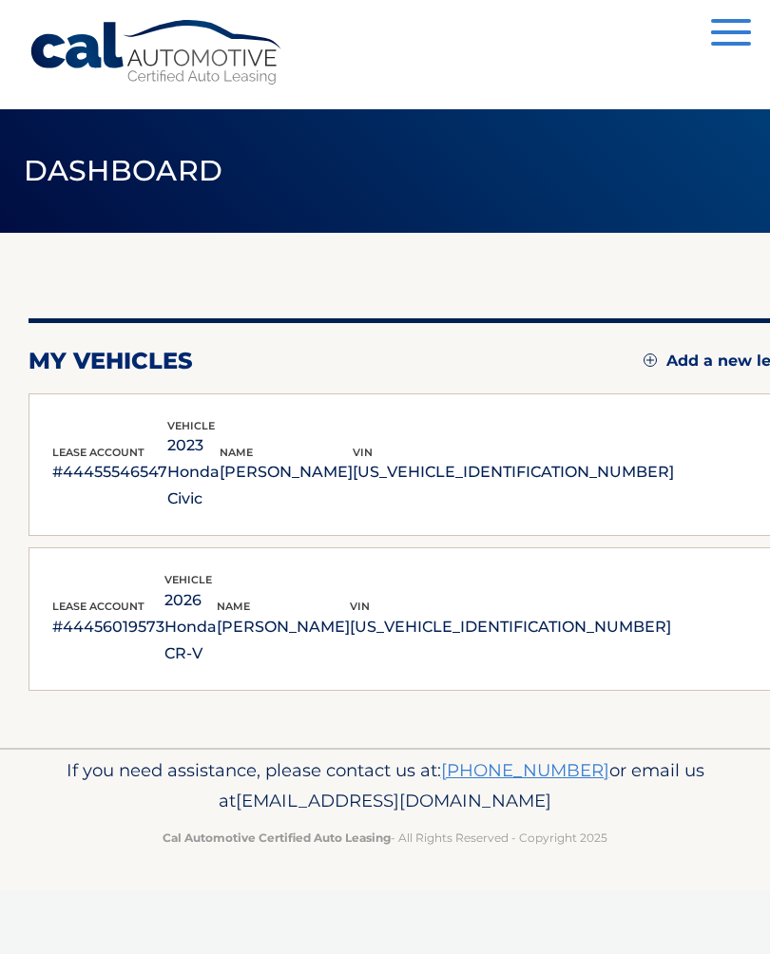
click at [706, 17] on div "Menu Dashboard FAQ's Logout" at bounding box center [385, 54] width 713 height 109
click at [735, 39] on button "Menu" at bounding box center [731, 34] width 40 height 31
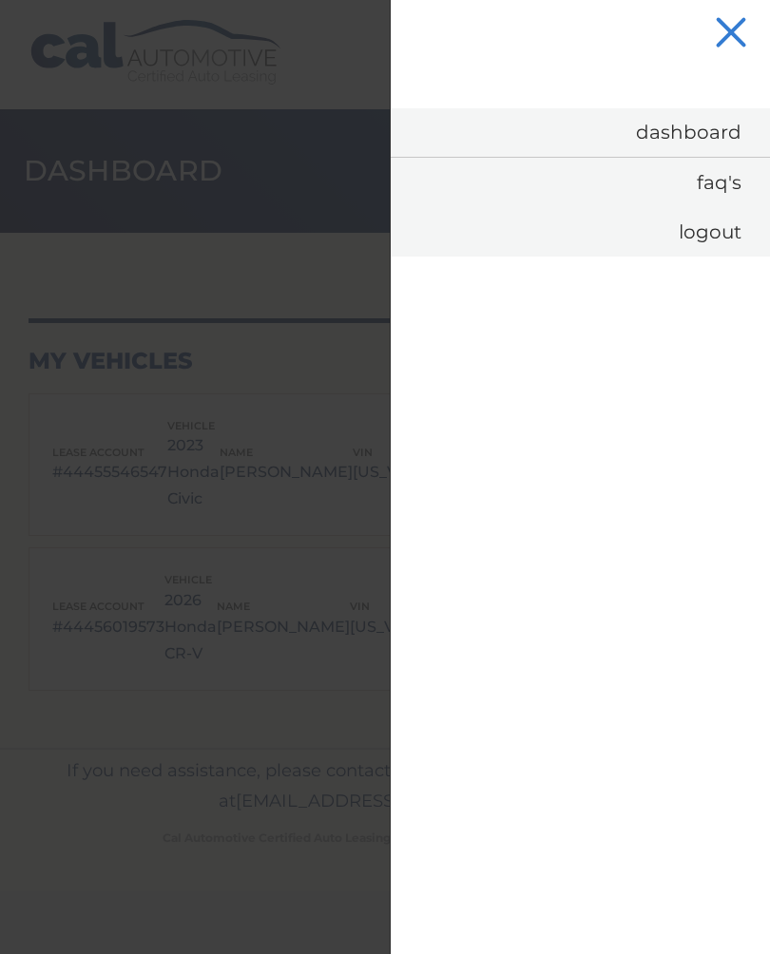
click at [591, 143] on link "Dashboard" at bounding box center [580, 132] width 379 height 48
click at [636, 132] on link "Dashboard" at bounding box center [580, 132] width 379 height 48
click at [615, 141] on link "Dashboard" at bounding box center [580, 132] width 379 height 48
click at [656, 129] on link "Dashboard" at bounding box center [580, 132] width 379 height 48
click at [641, 137] on link "Dashboard" at bounding box center [580, 132] width 379 height 48
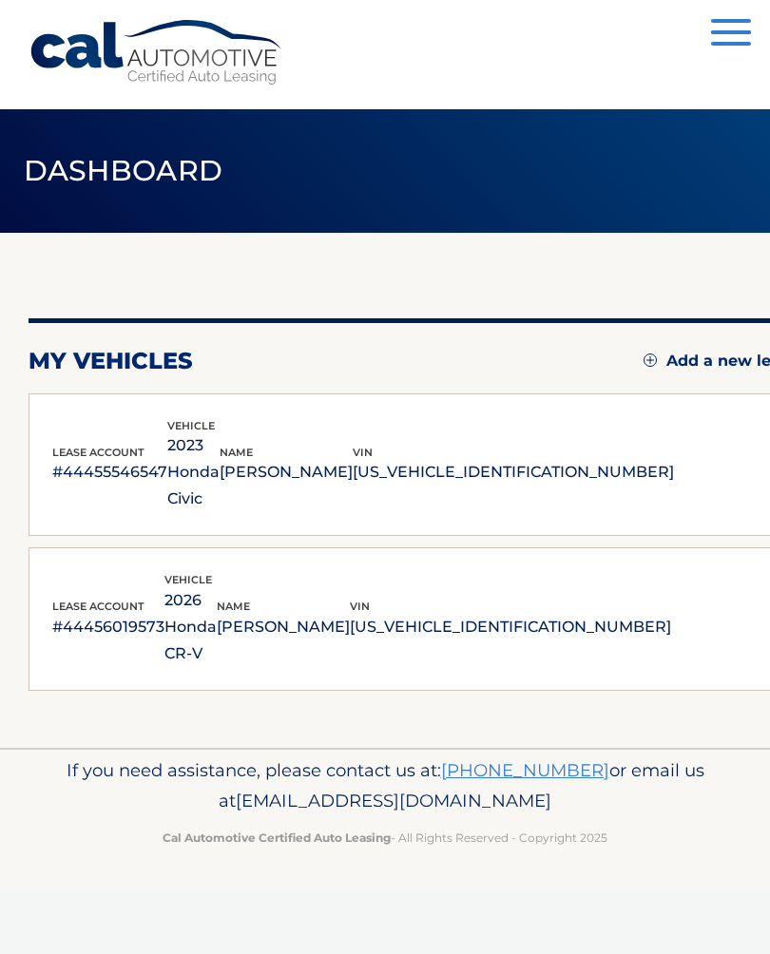
click at [769, 619] on img at bounding box center [773, 620] width 3 height 3
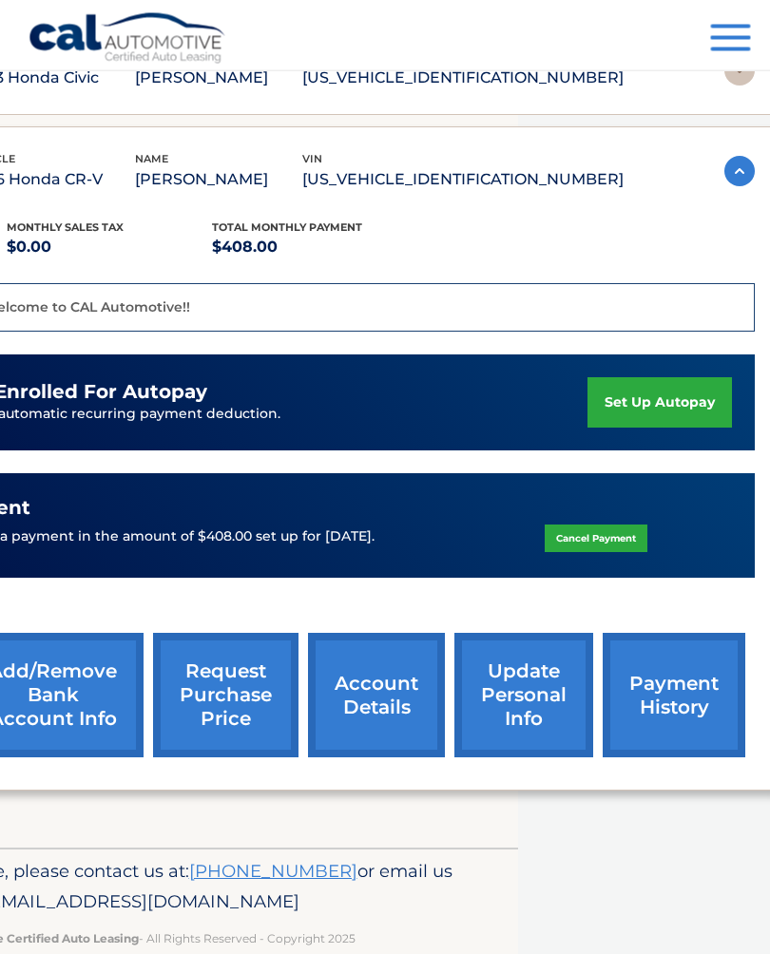
scroll to position [367, 257]
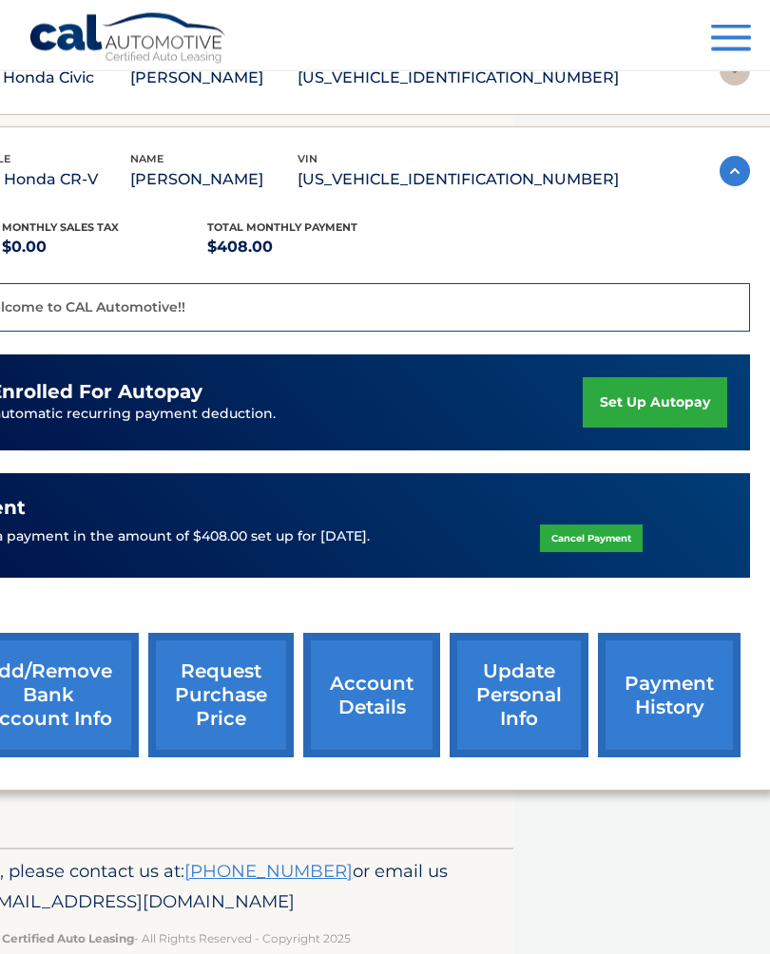
click at [483, 679] on link "update personal info" at bounding box center [518, 696] width 139 height 124
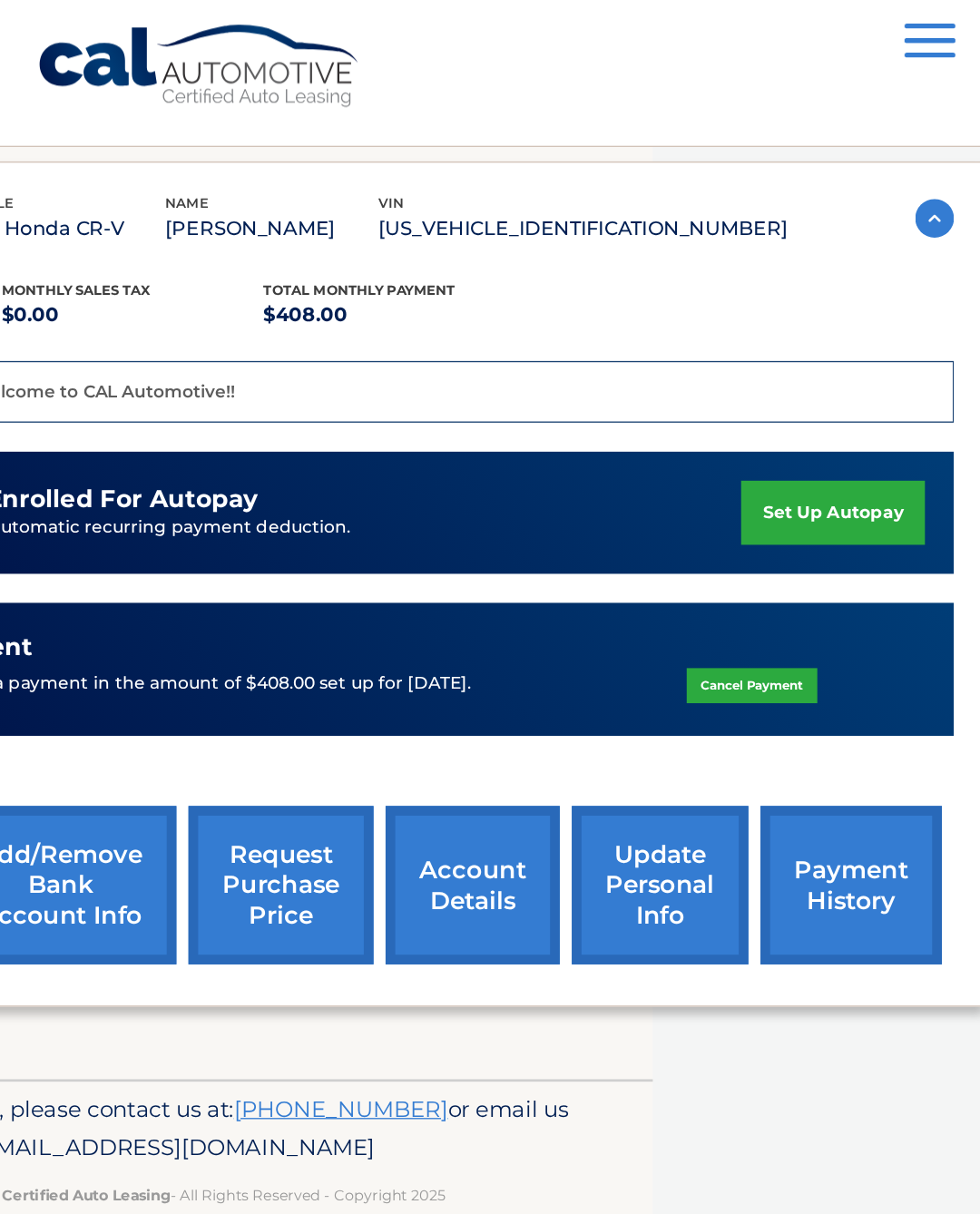
scroll to position [78, 13]
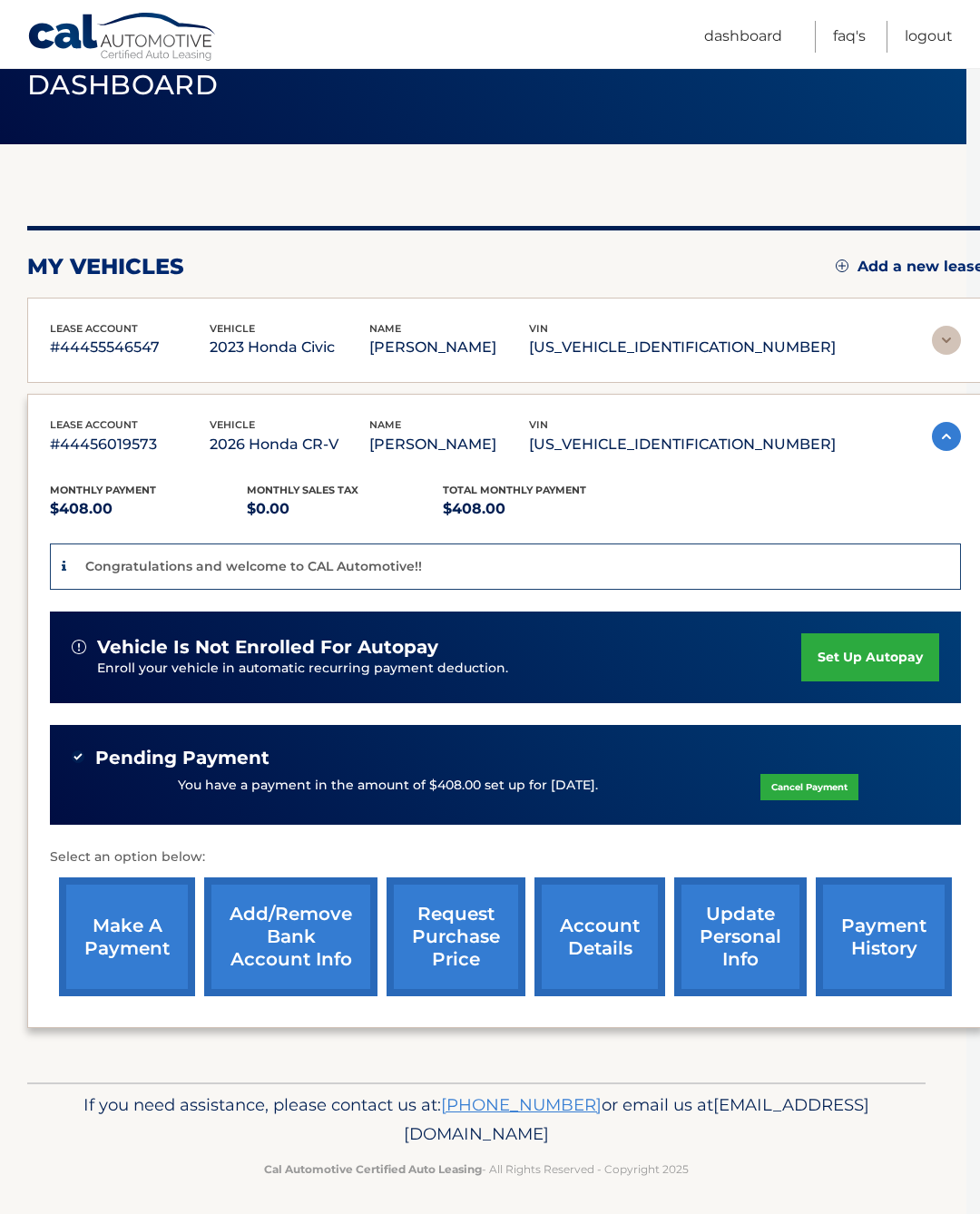
click at [720, 910] on link "update personal info" at bounding box center [740, 937] width 133 height 118
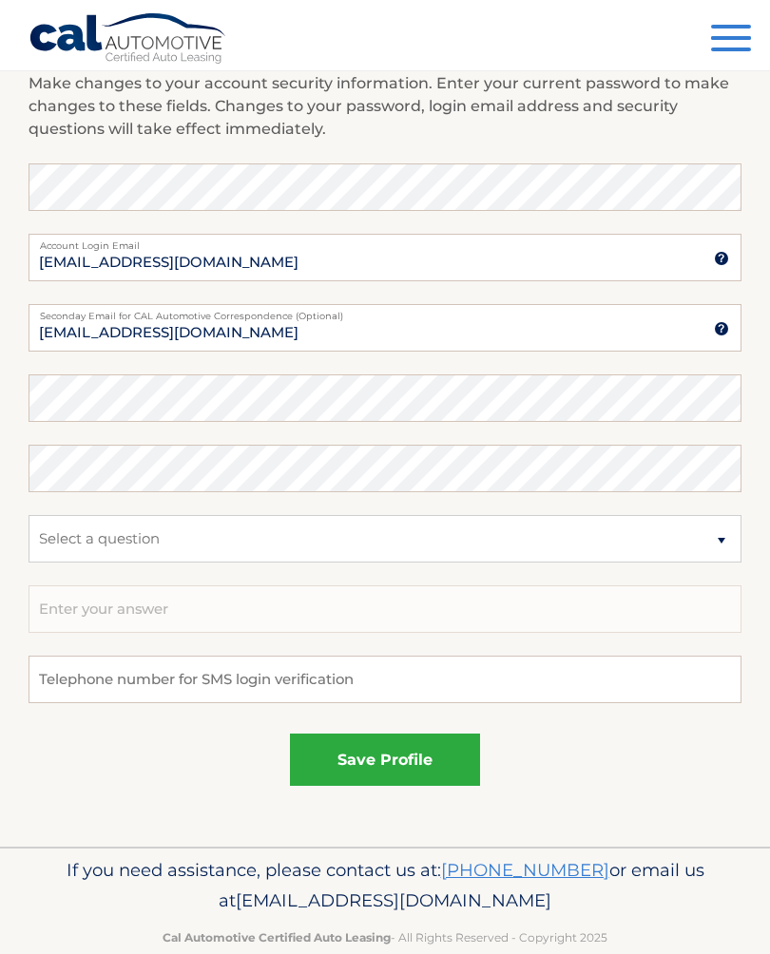
scroll to position [925, 0]
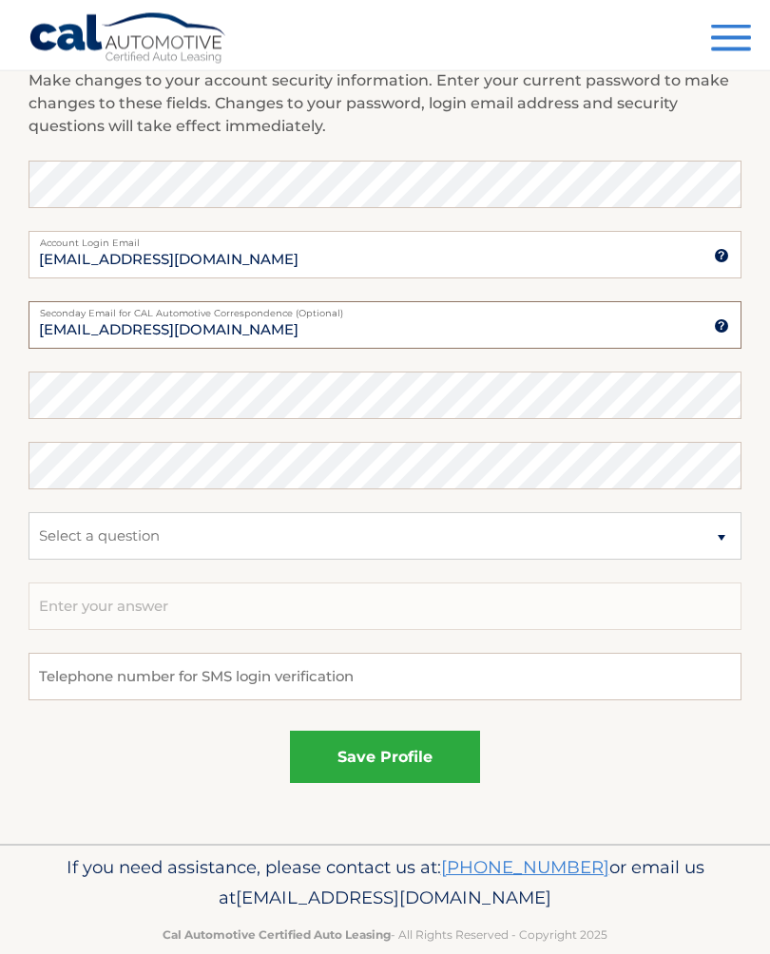
click at [92, 335] on input "[EMAIL_ADDRESS][DOMAIN_NAME]" at bounding box center [385, 326] width 713 height 48
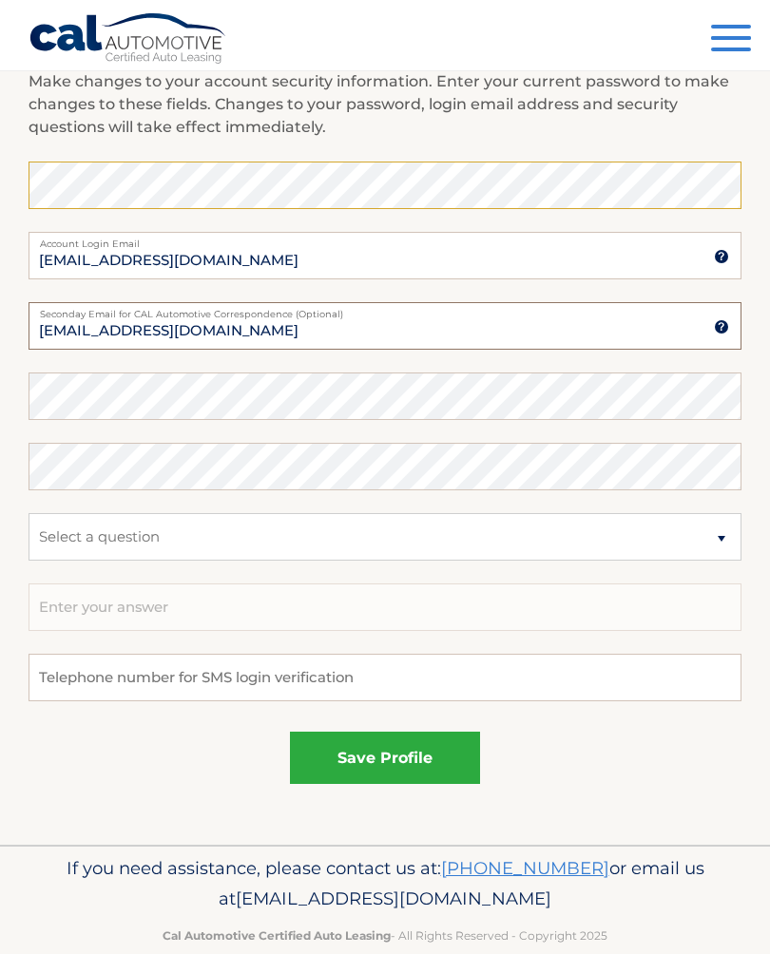
type input "[EMAIL_ADDRESS][DOMAIN_NAME]"
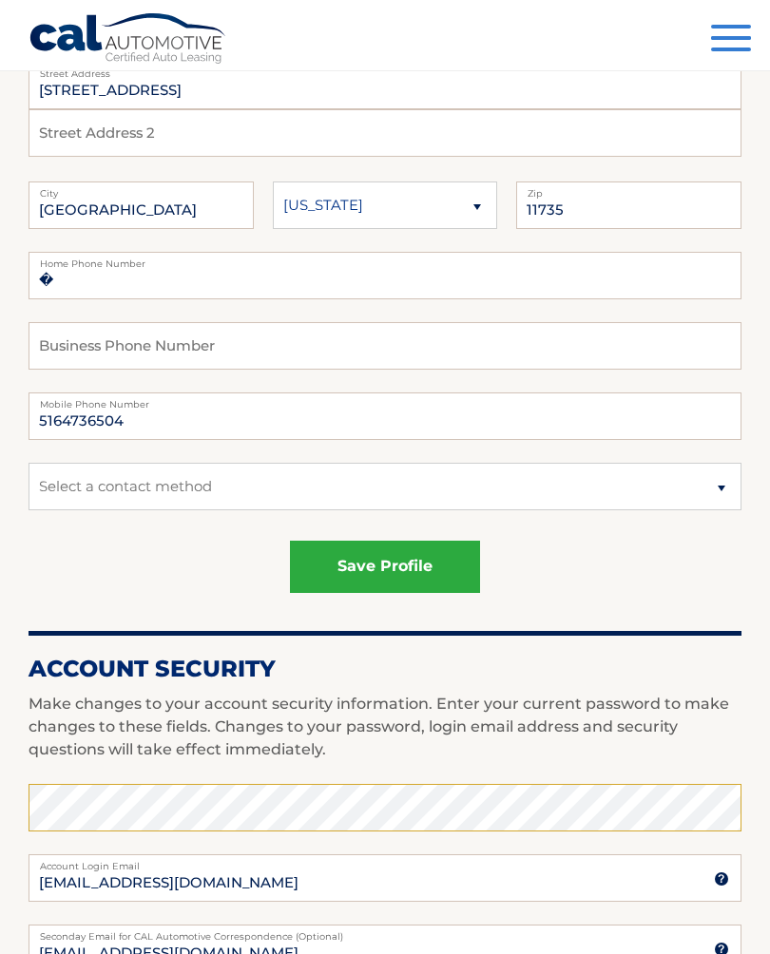
scroll to position [0, 0]
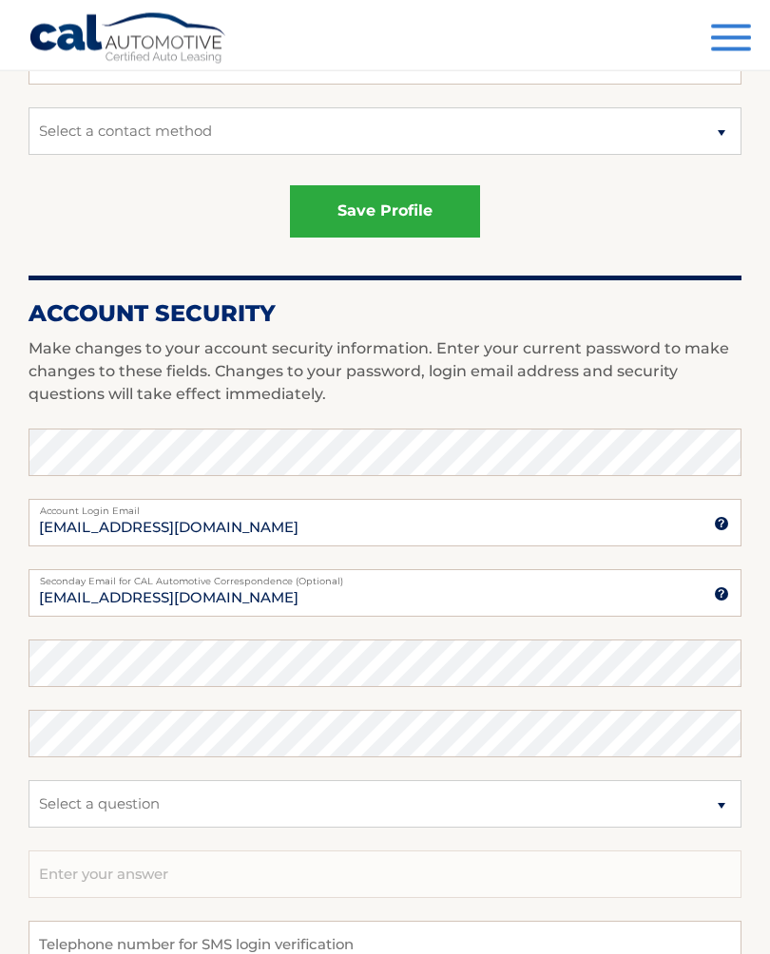
scroll to position [659, 0]
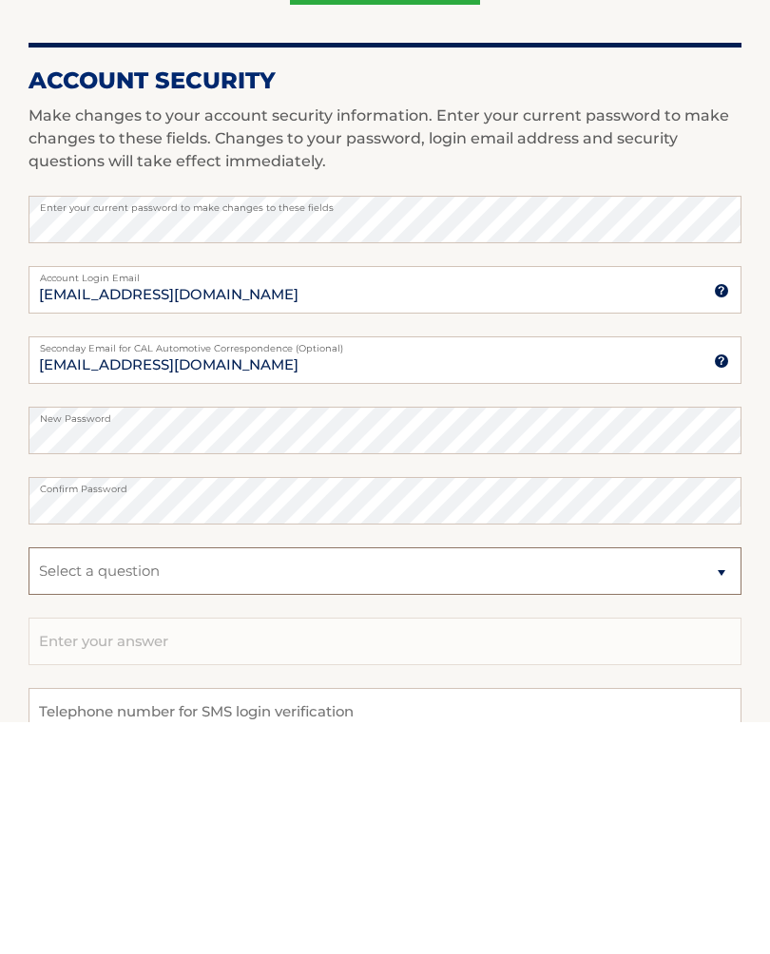
click at [713, 779] on select "Select a question What was the name of your elementary school? What is your mot…" at bounding box center [385, 803] width 713 height 48
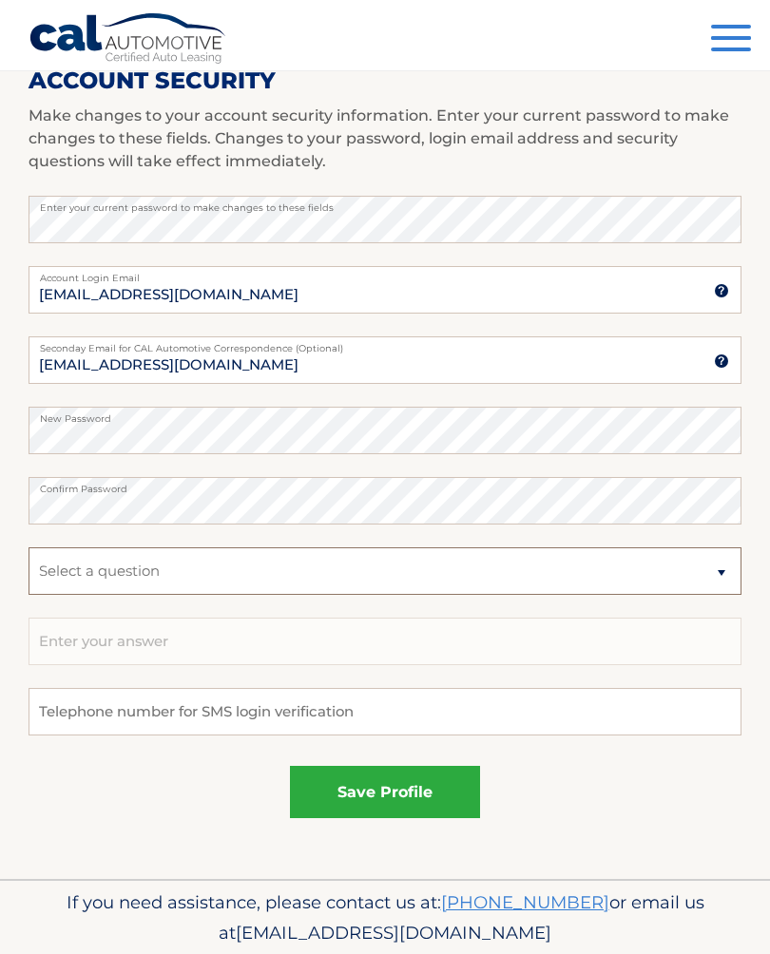
select select "2"
click at [94, 648] on input "text" at bounding box center [385, 642] width 713 height 48
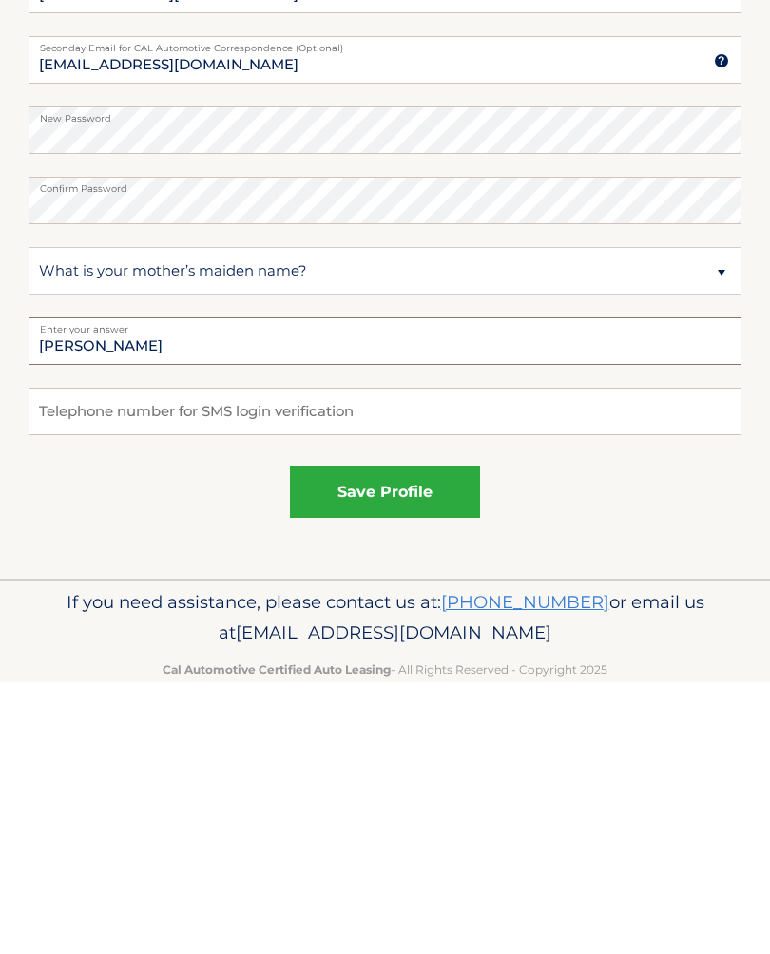
type input "Esposito"
click at [358, 738] on button "save profile" at bounding box center [385, 764] width 190 height 52
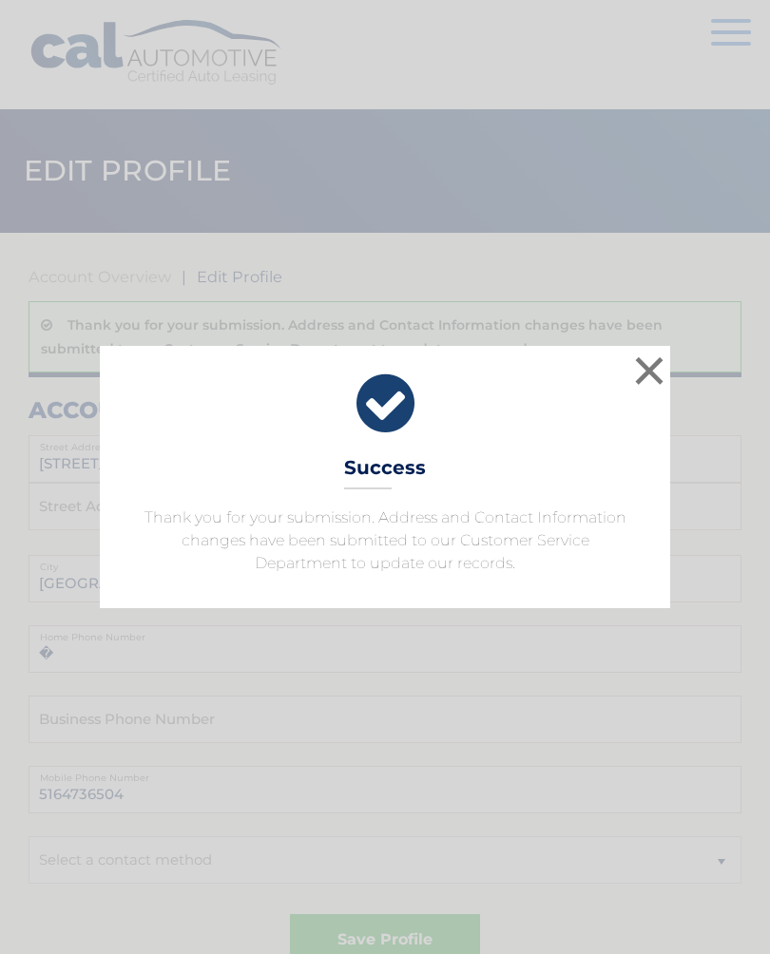
click at [637, 374] on button "×" at bounding box center [649, 371] width 38 height 38
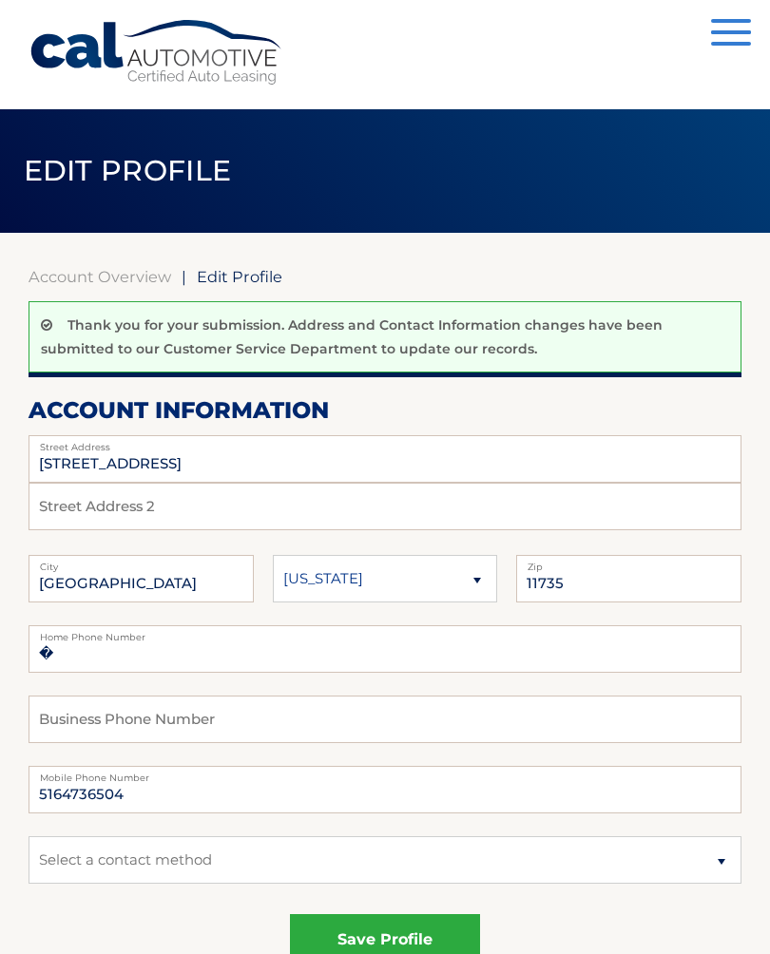
click at [727, 32] on span "button" at bounding box center [731, 32] width 40 height 4
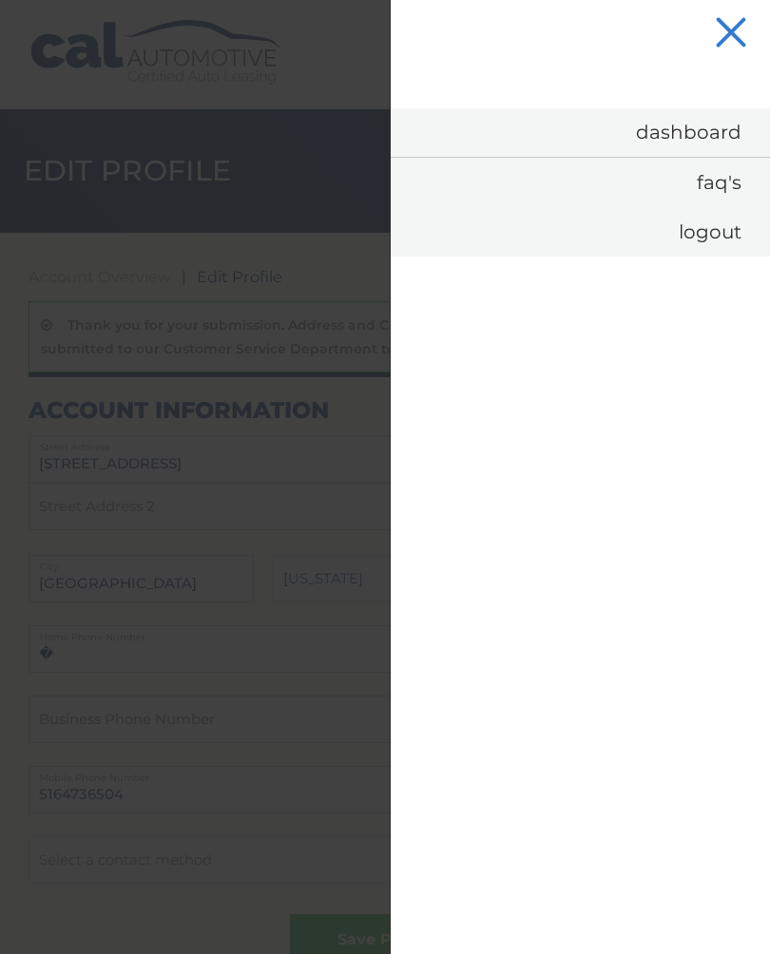
click at [672, 246] on link "Logout" at bounding box center [580, 231] width 379 height 49
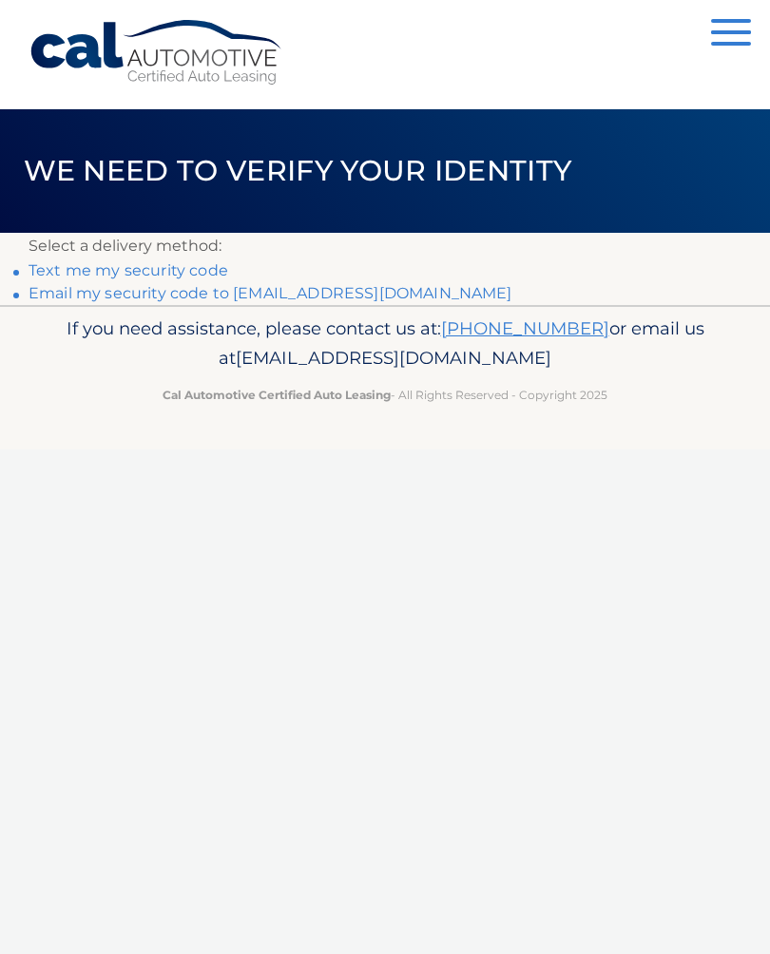
click at [296, 298] on link "Email my security code to d******@verizon.net" at bounding box center [271, 293] width 484 height 18
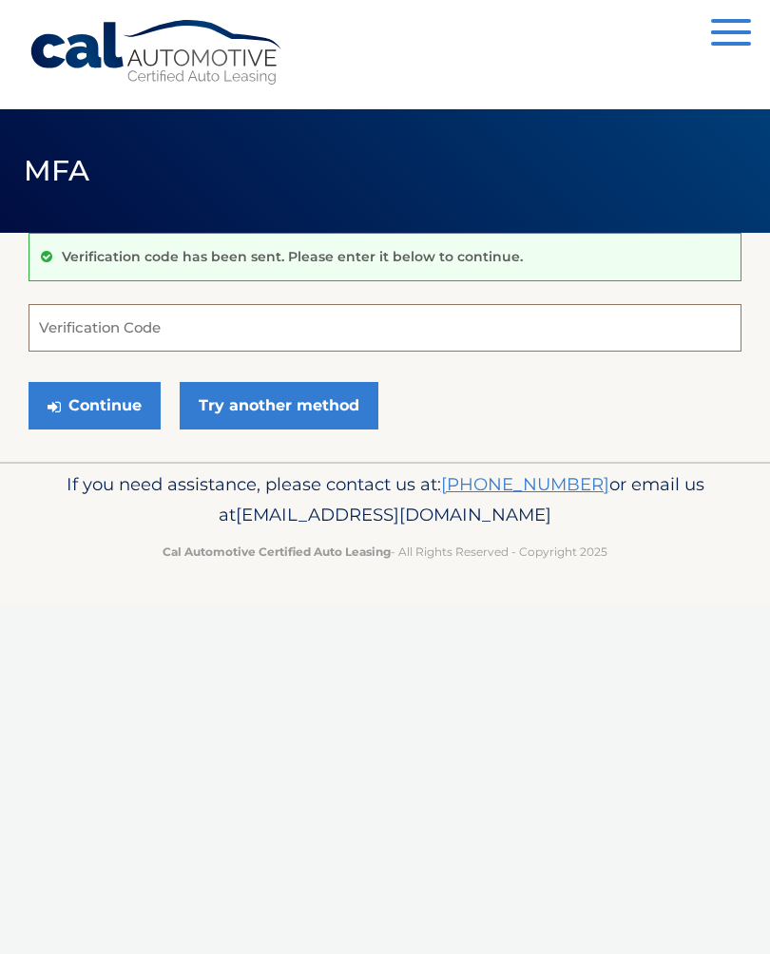
click at [106, 333] on input "Verification Code" at bounding box center [385, 328] width 713 height 48
type input "597005"
click at [72, 404] on button "Continue" at bounding box center [95, 406] width 132 height 48
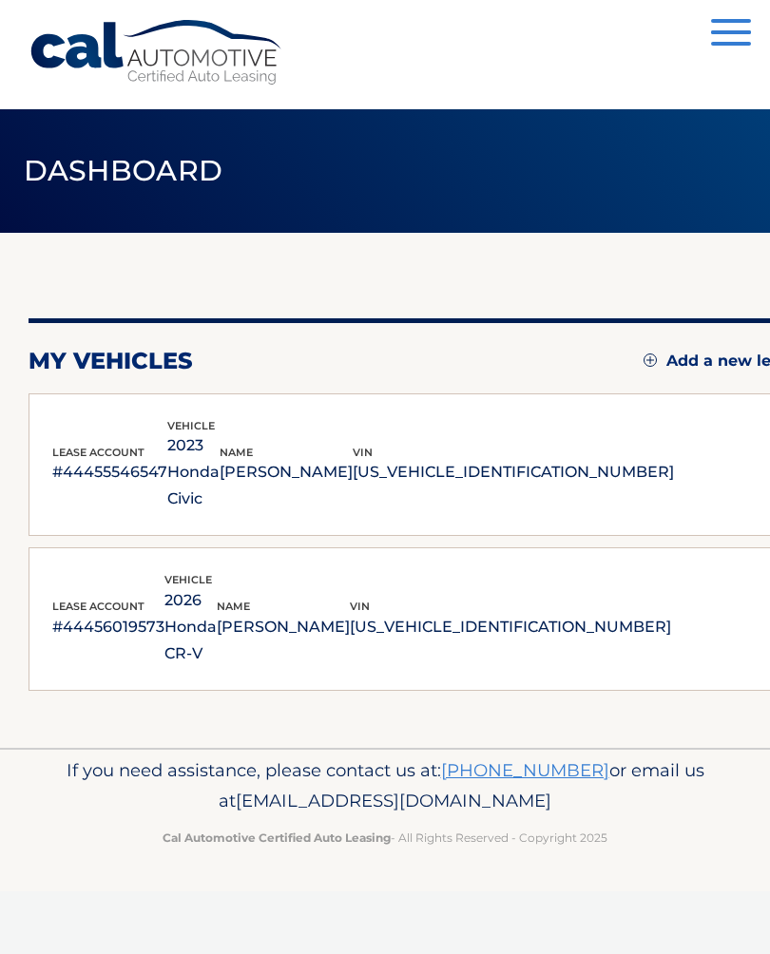
click at [217, 587] on p "2026 Honda CR-V" at bounding box center [190, 627] width 52 height 80
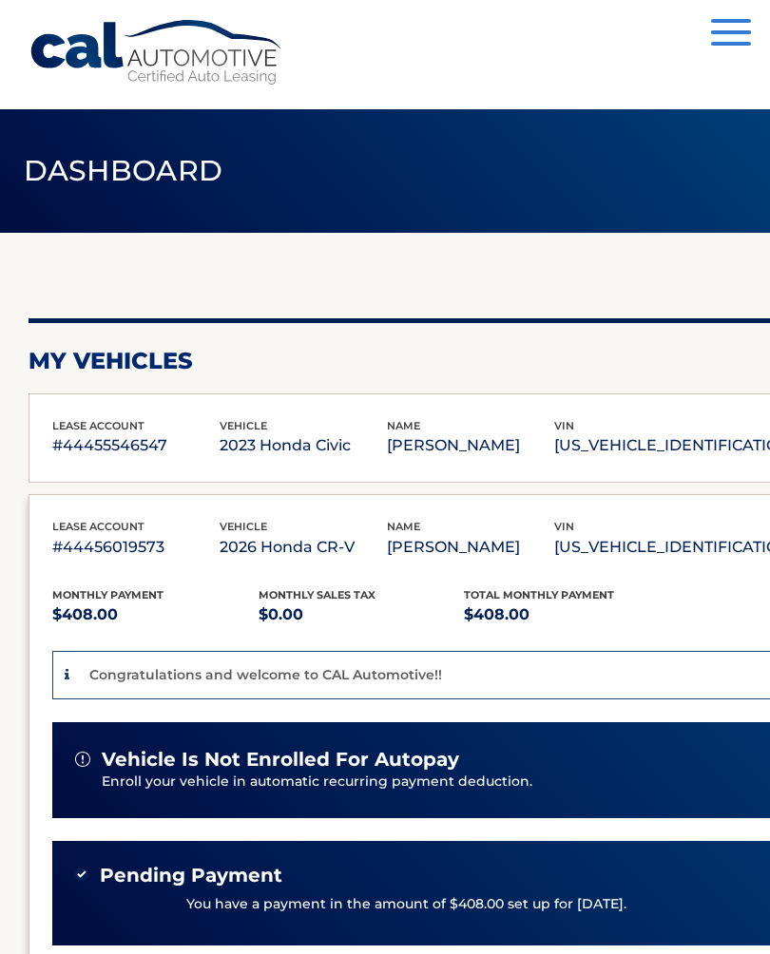
click at [734, 29] on button "Menu" at bounding box center [731, 34] width 40 height 31
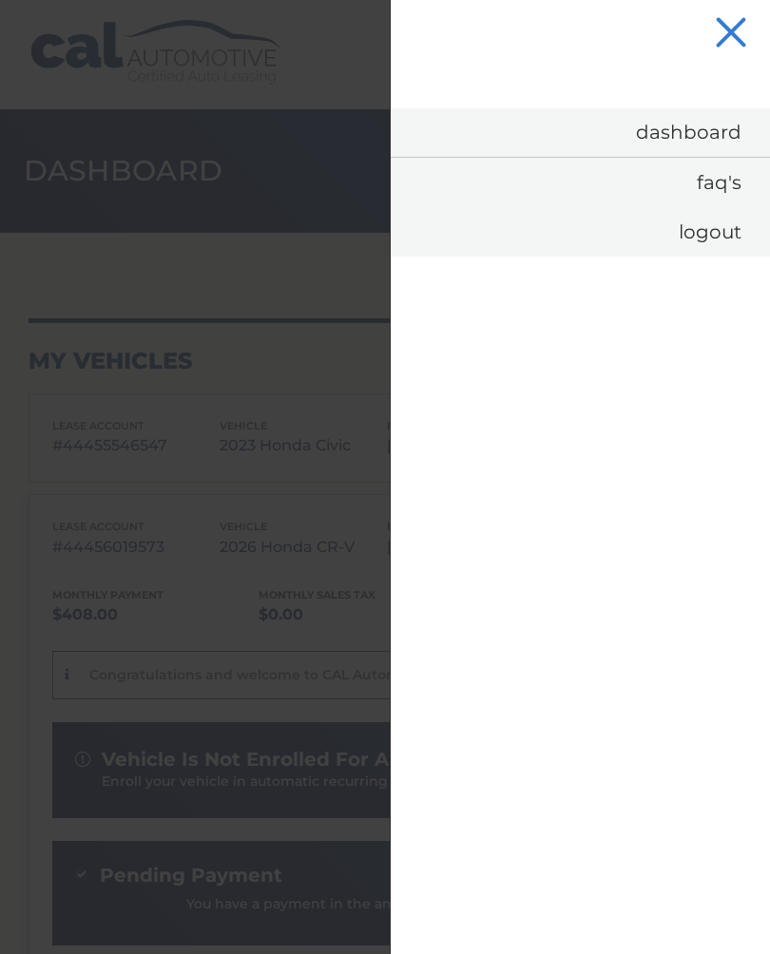
click at [659, 226] on link "Logout" at bounding box center [580, 231] width 379 height 49
